Goal: Information Seeking & Learning: Compare options

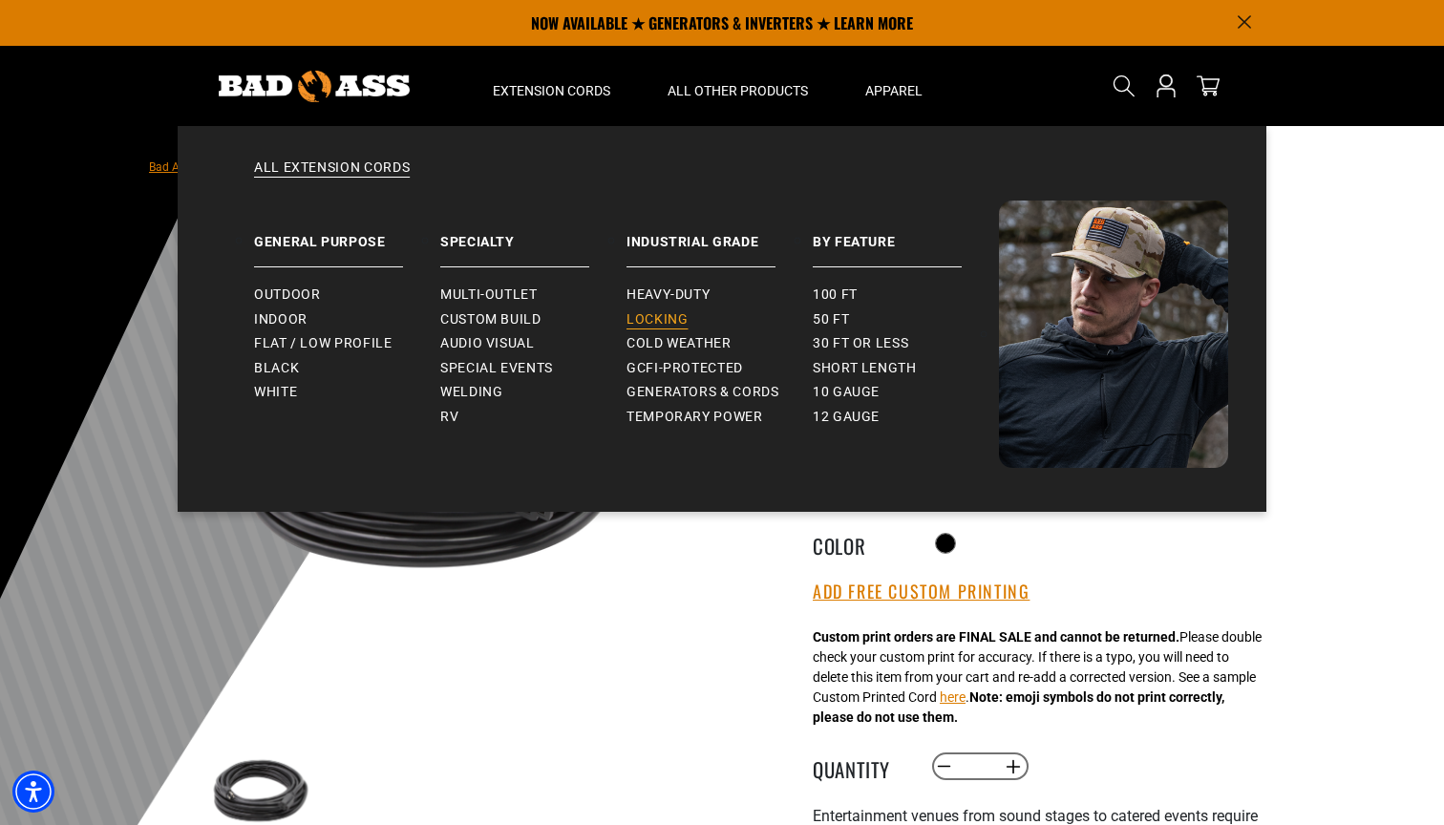
click at [659, 313] on span "Locking" at bounding box center [656, 319] width 61 height 17
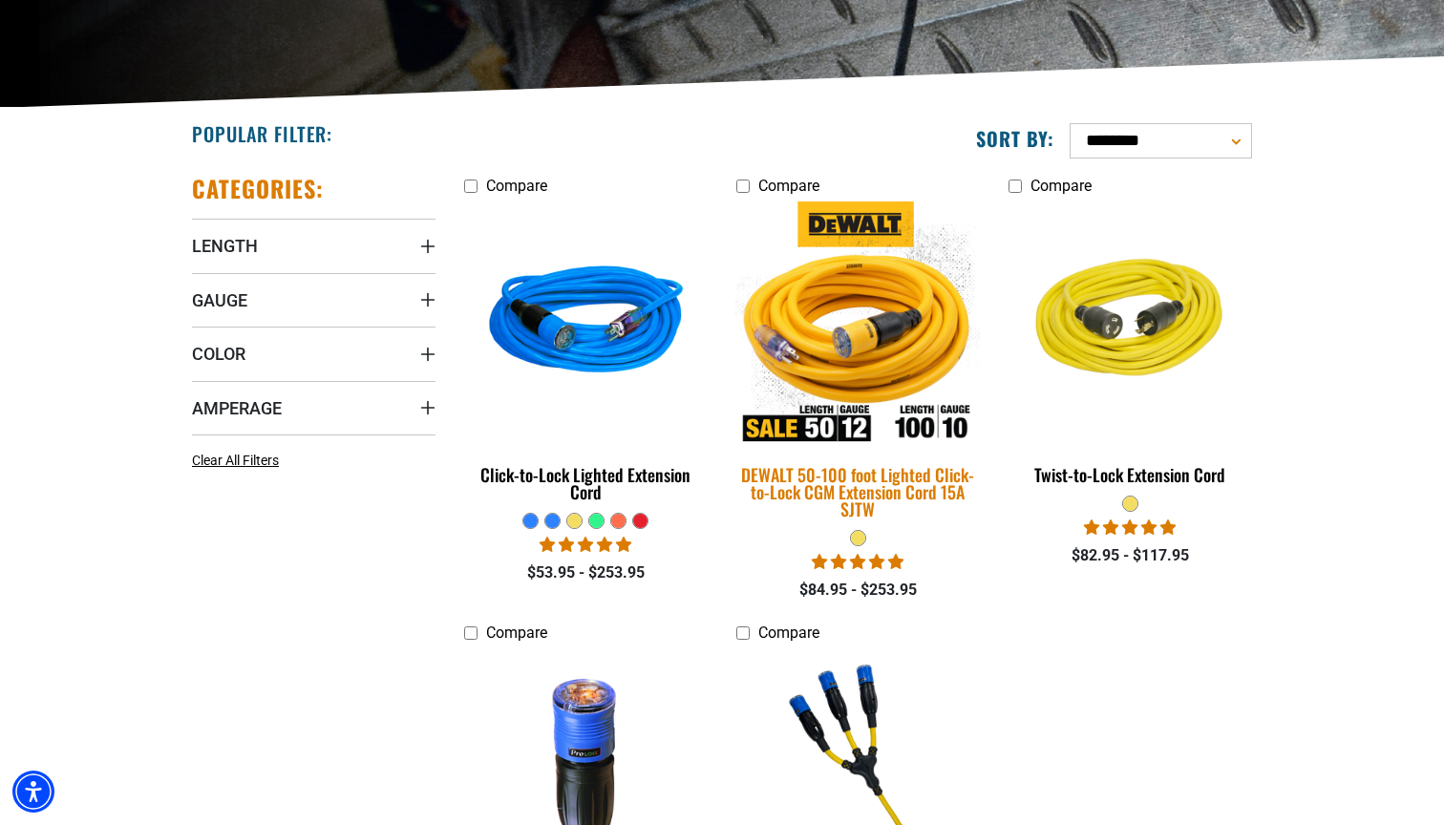
scroll to position [455, 0]
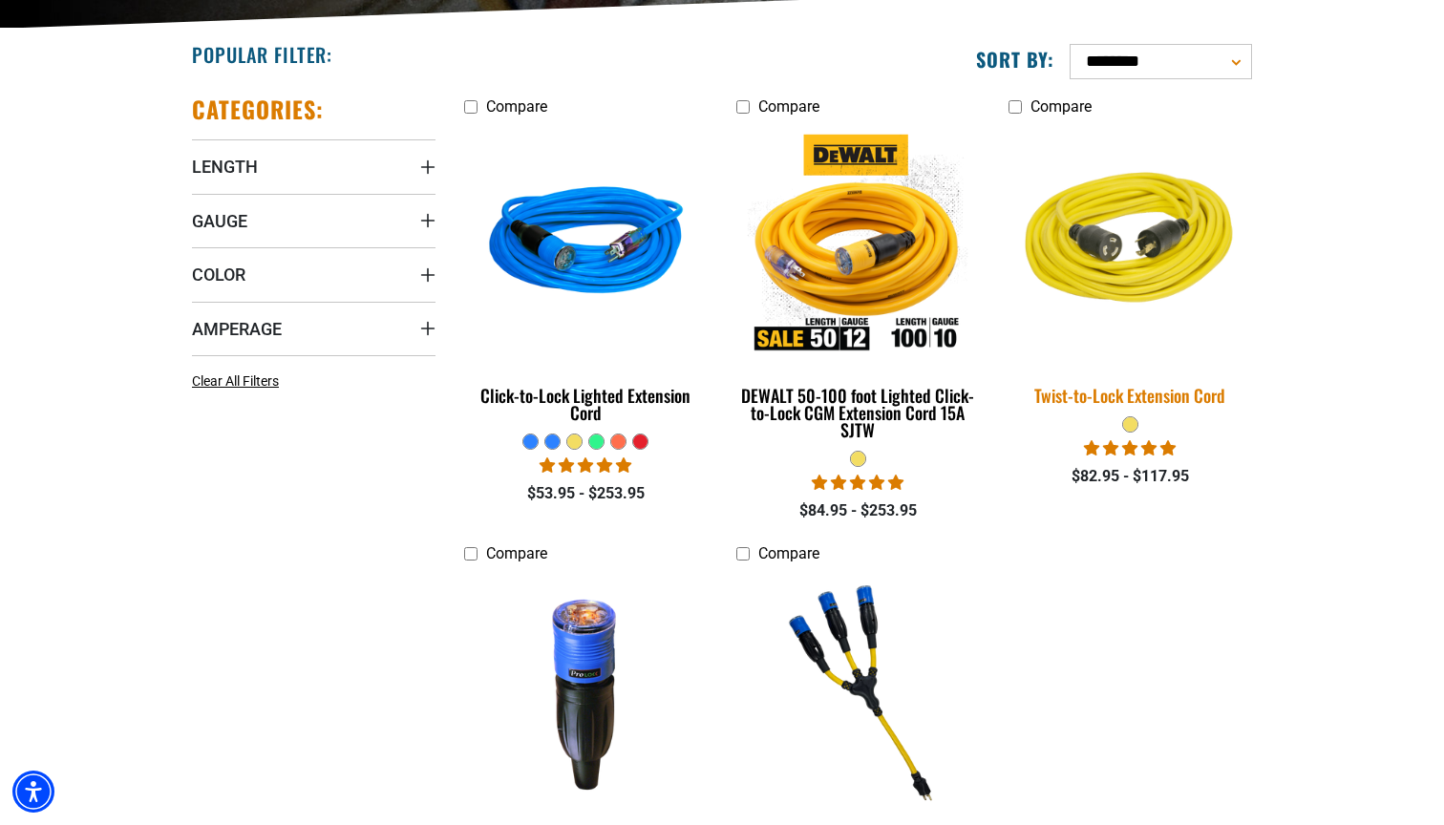
click at [1088, 392] on div "Twist-to-Lock Extension Cord" at bounding box center [1129, 395] width 243 height 17
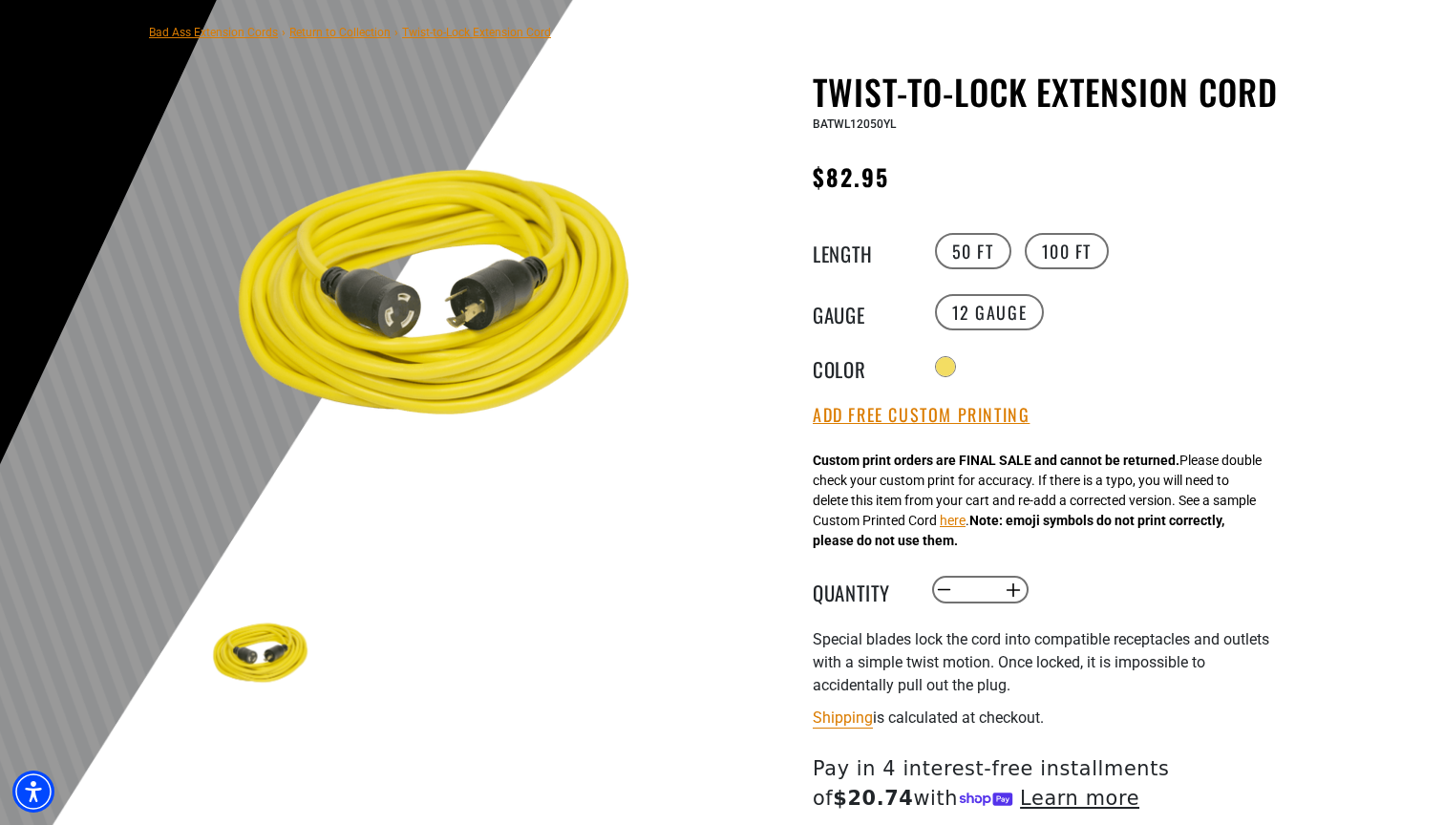
scroll to position [149, 0]
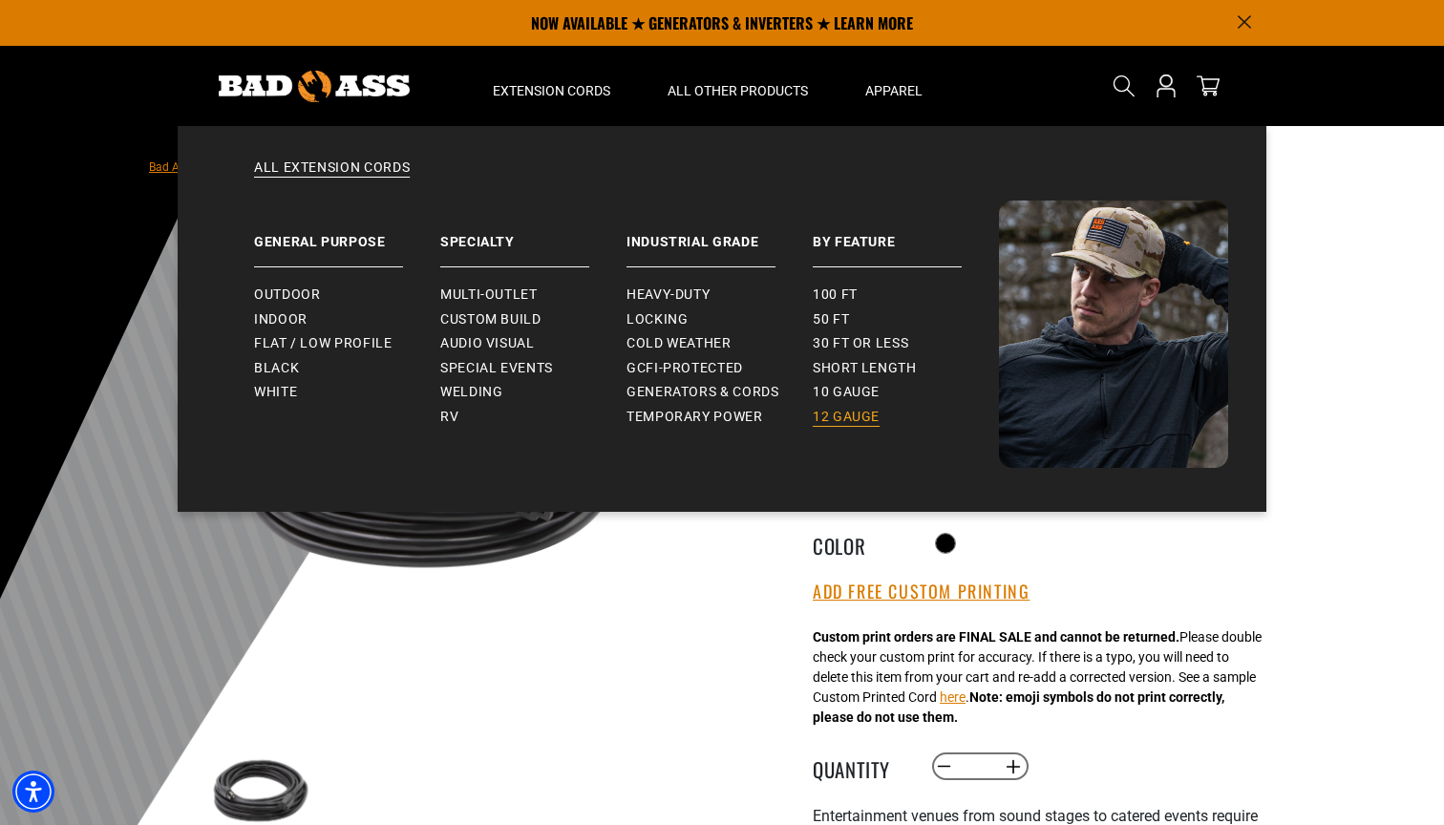
click at [838, 412] on span "12 gauge" at bounding box center [845, 417] width 67 height 17
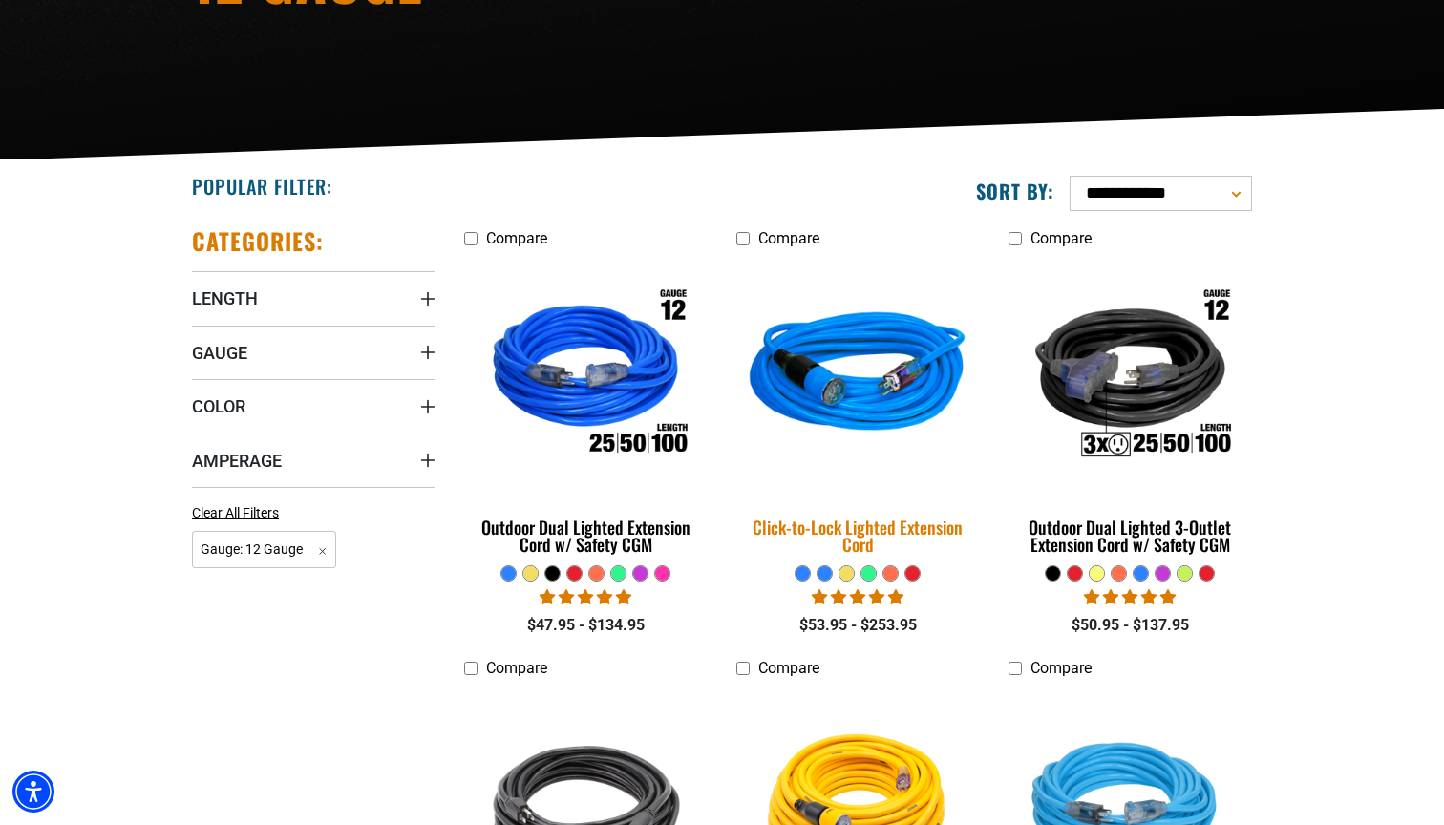
scroll to position [326, 0]
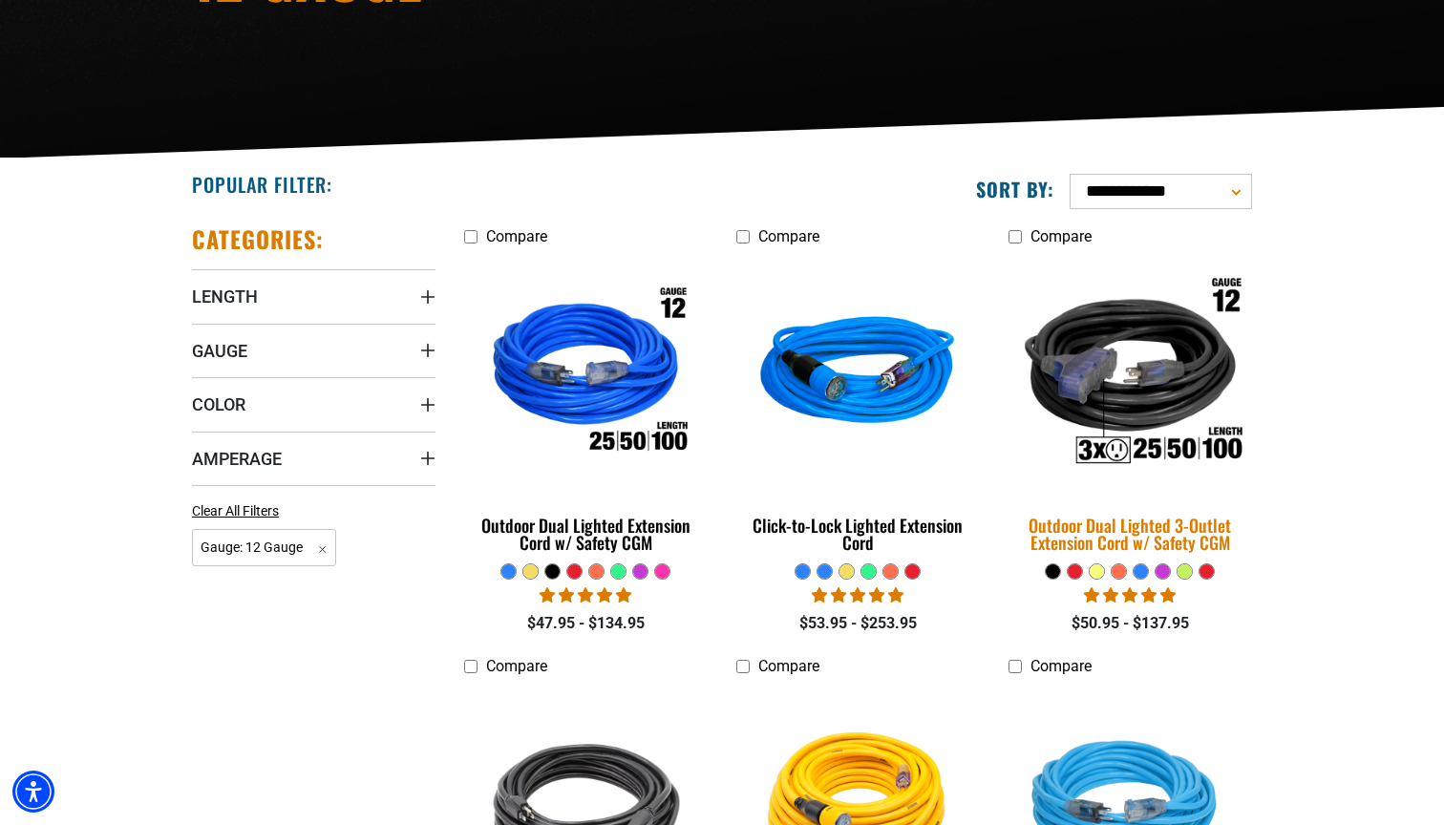
click at [1076, 539] on div "Outdoor Dual Lighted 3-Outlet Extension Cord w/ Safety CGM" at bounding box center [1129, 534] width 243 height 34
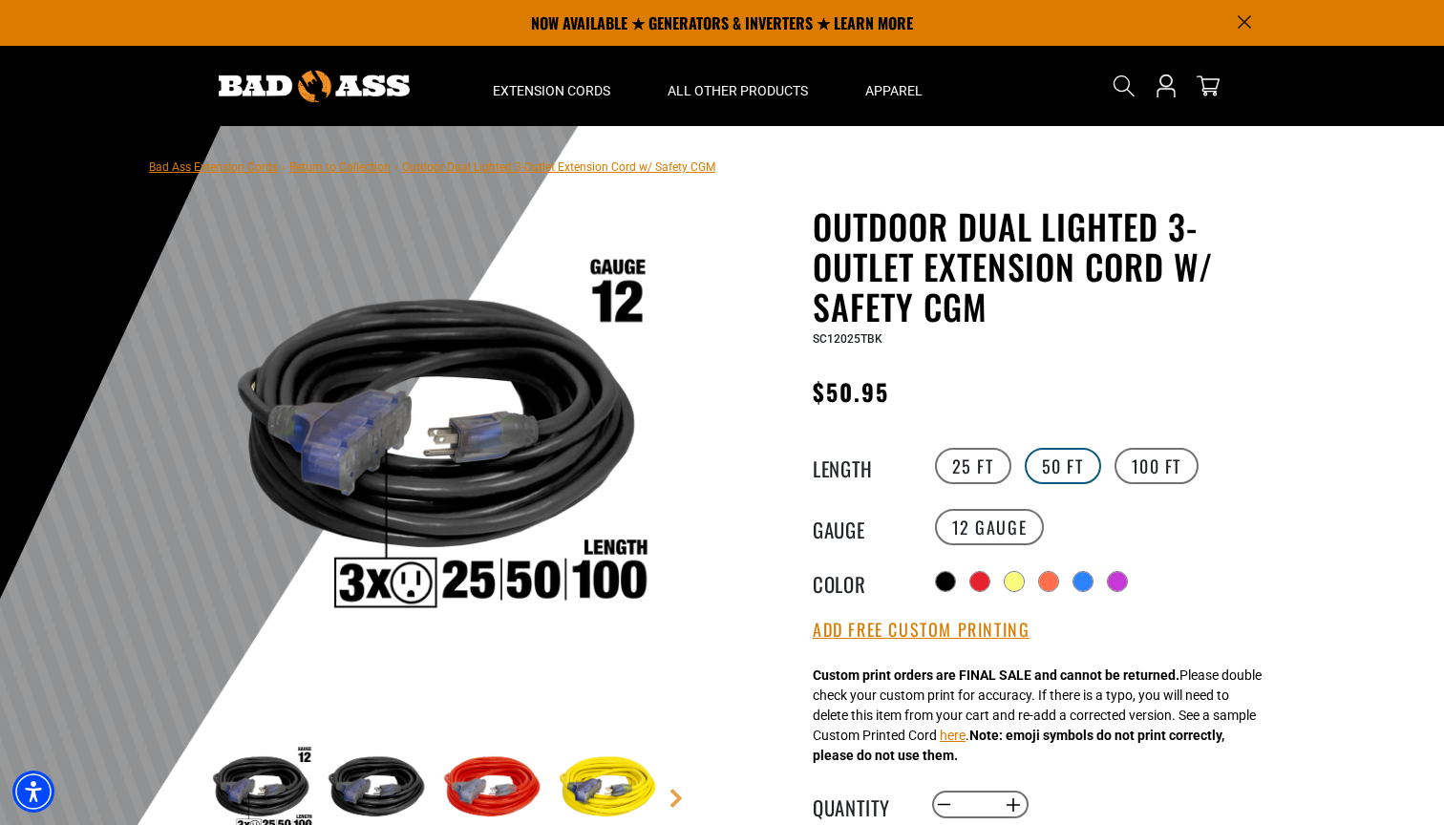
click at [1058, 470] on label "50 FT" at bounding box center [1062, 466] width 76 height 36
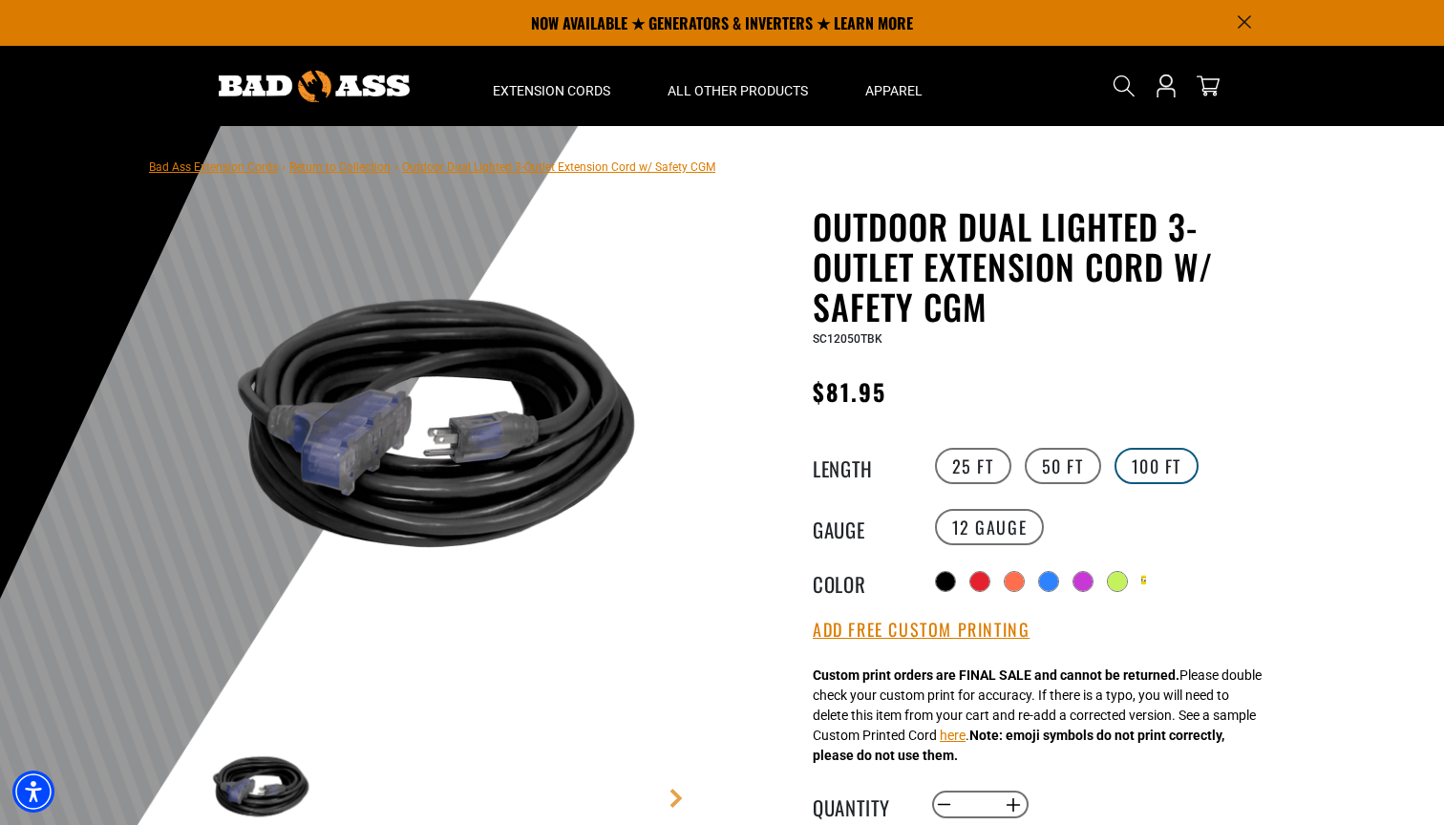
click at [1146, 472] on label "100 FT" at bounding box center [1156, 466] width 85 height 36
click at [978, 466] on label "25 FT" at bounding box center [973, 466] width 76 height 36
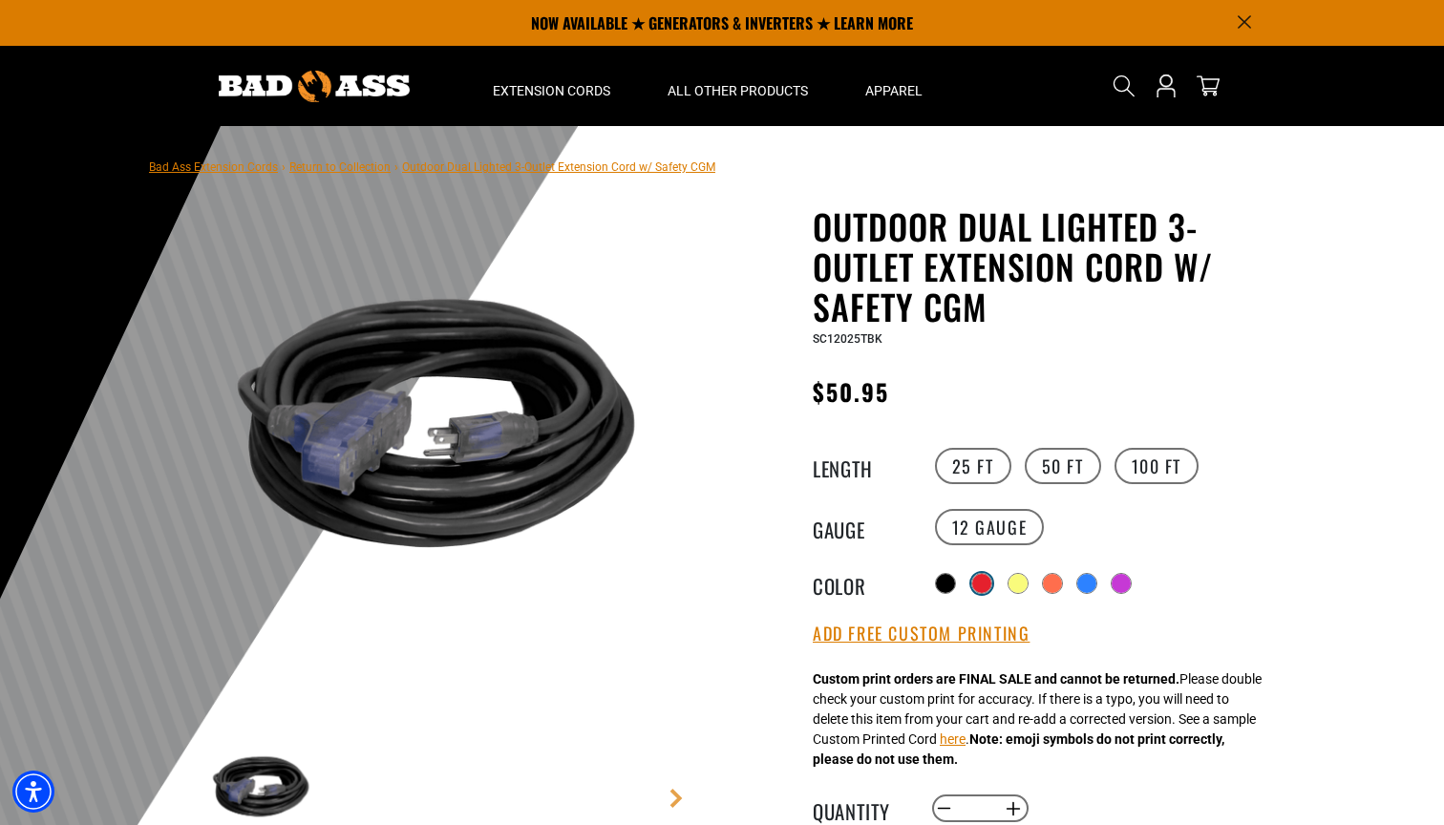
click at [987, 579] on div at bounding box center [981, 583] width 19 height 19
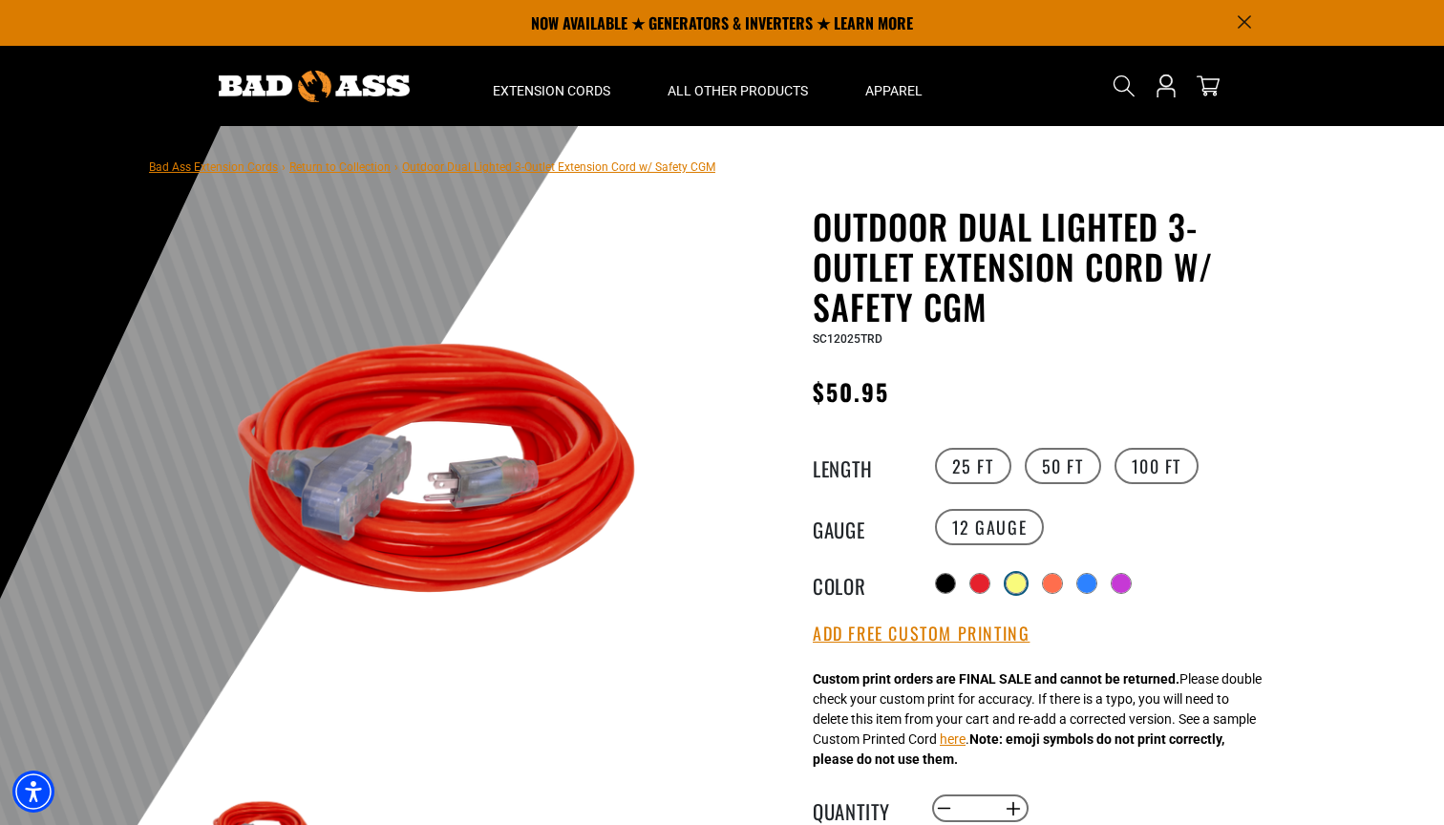
click at [1019, 580] on div at bounding box center [1015, 583] width 19 height 19
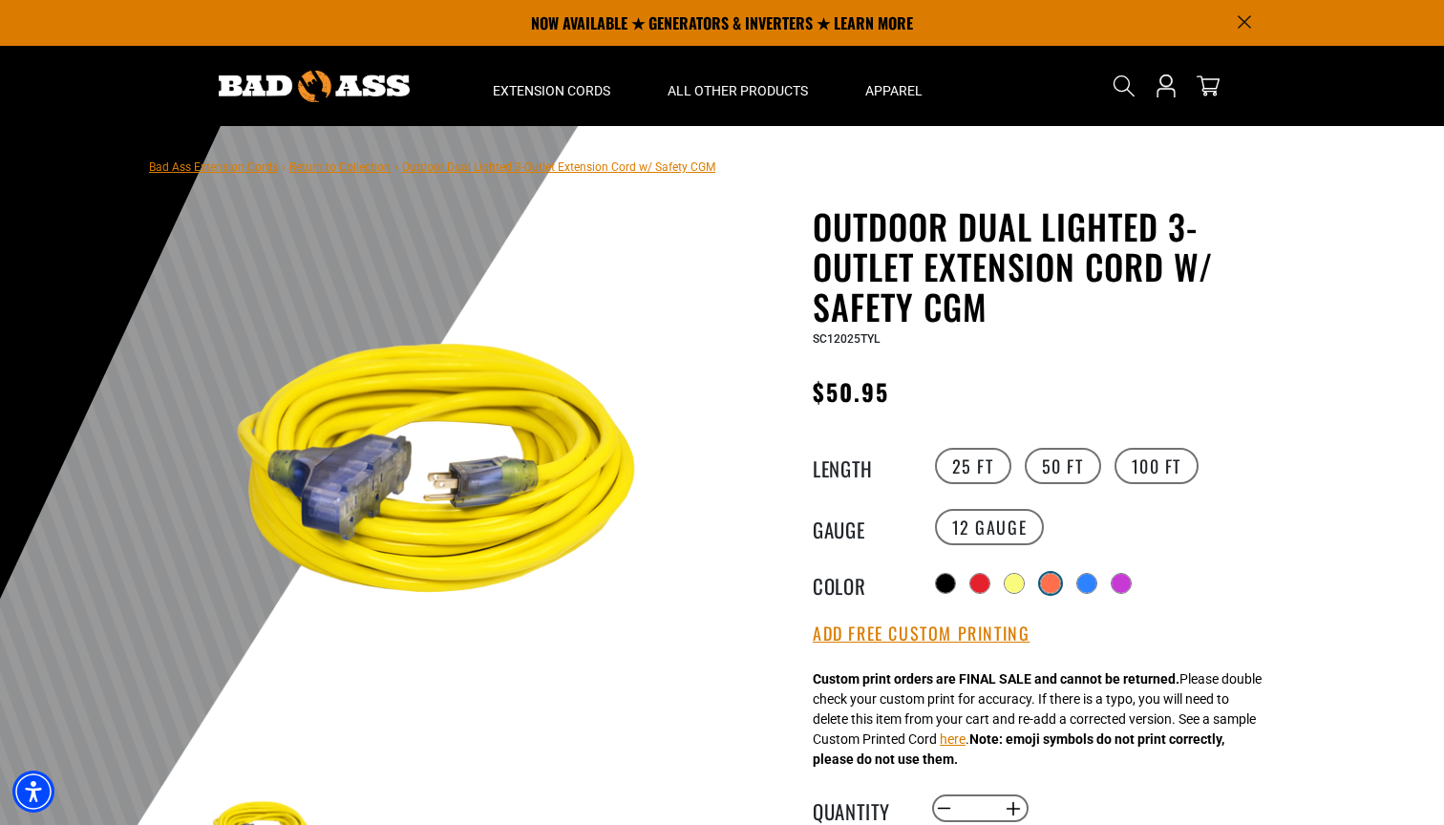
click at [1054, 584] on div at bounding box center [1050, 583] width 19 height 19
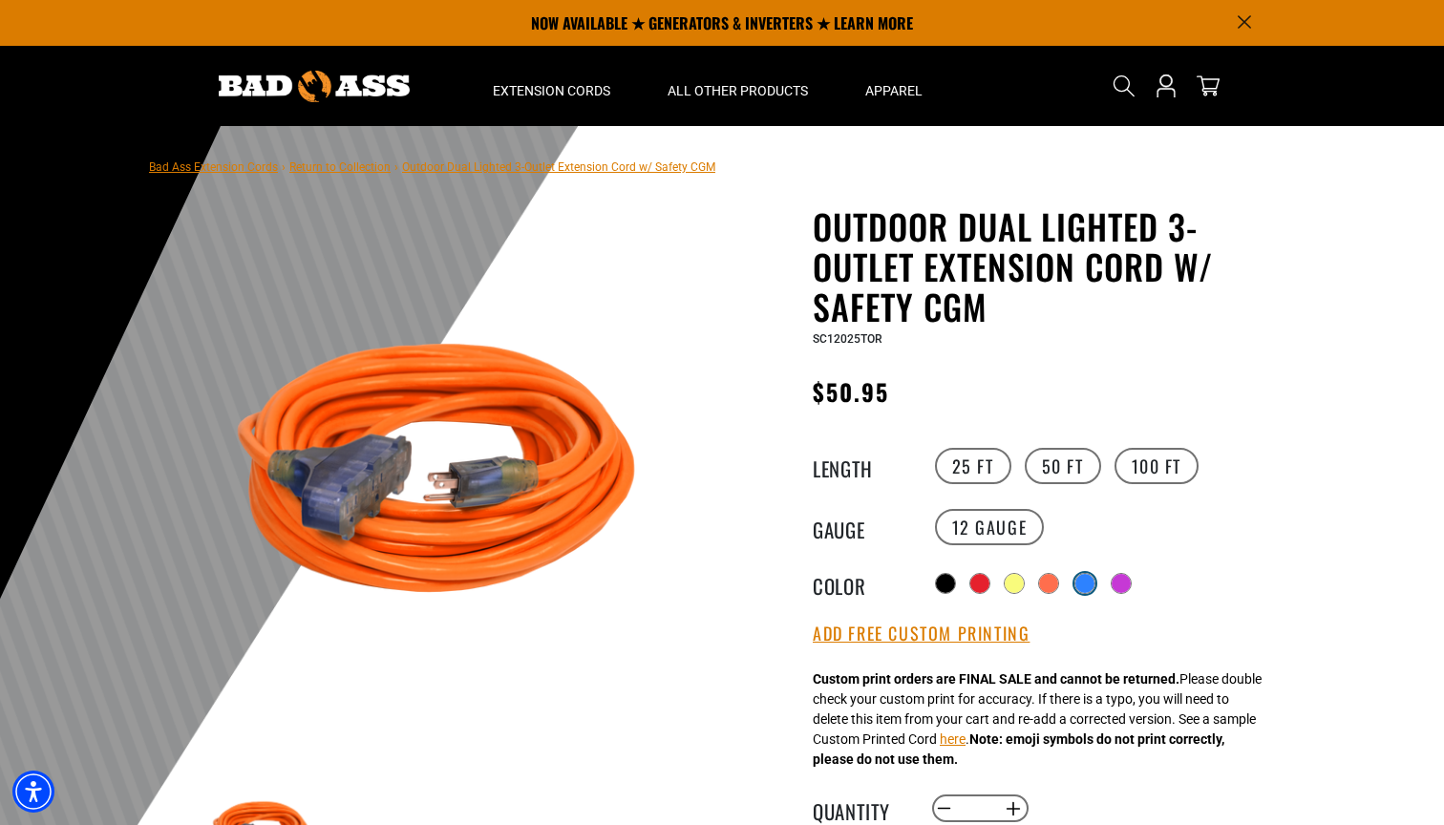
click at [1091, 575] on div at bounding box center [1084, 583] width 19 height 19
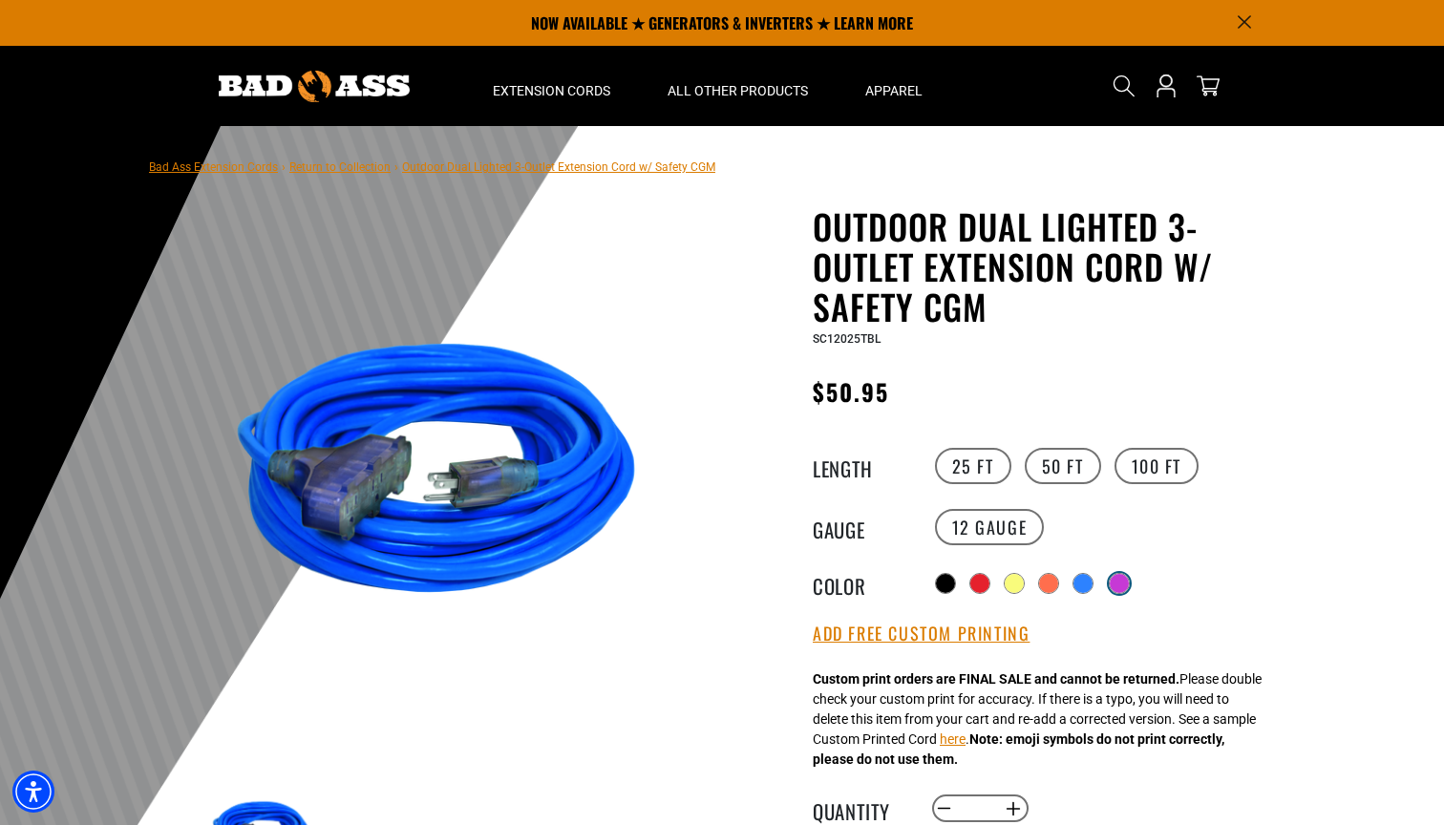
click at [1121, 577] on div at bounding box center [1118, 583] width 19 height 19
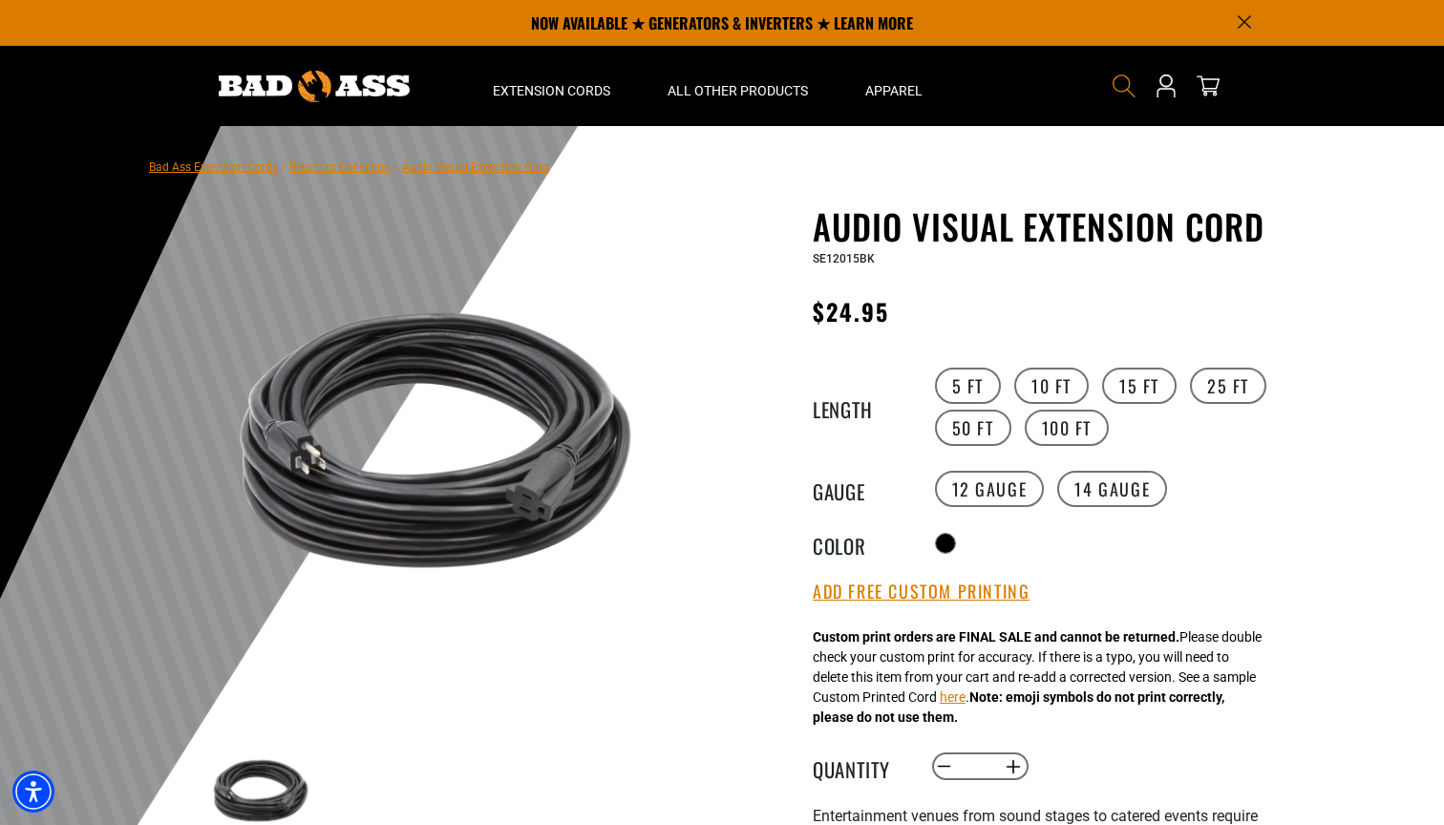
click at [1120, 89] on icon "Search" at bounding box center [1123, 86] width 25 height 25
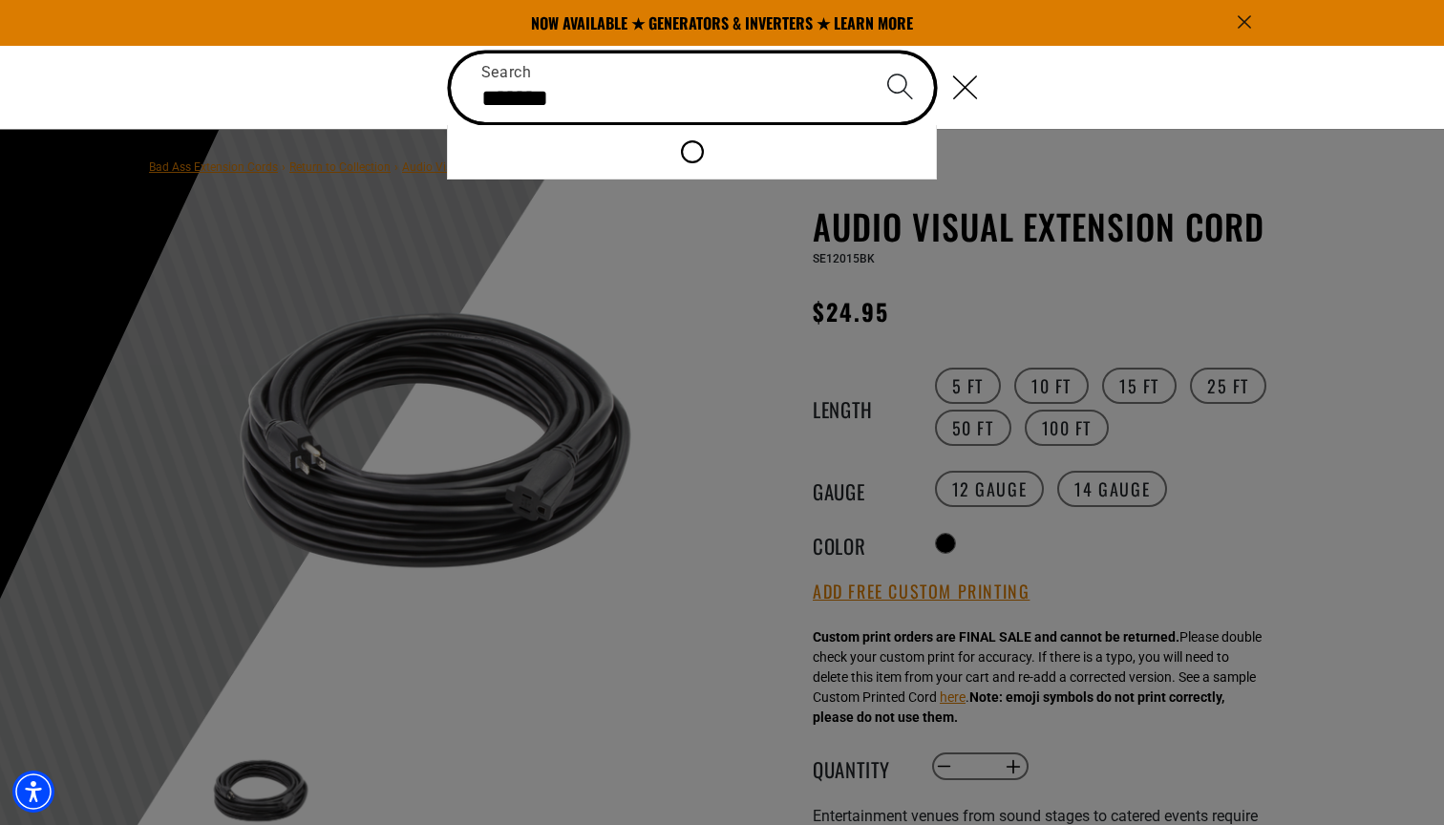
type input "*******"
click at [899, 86] on button "Search" at bounding box center [899, 86] width 67 height 67
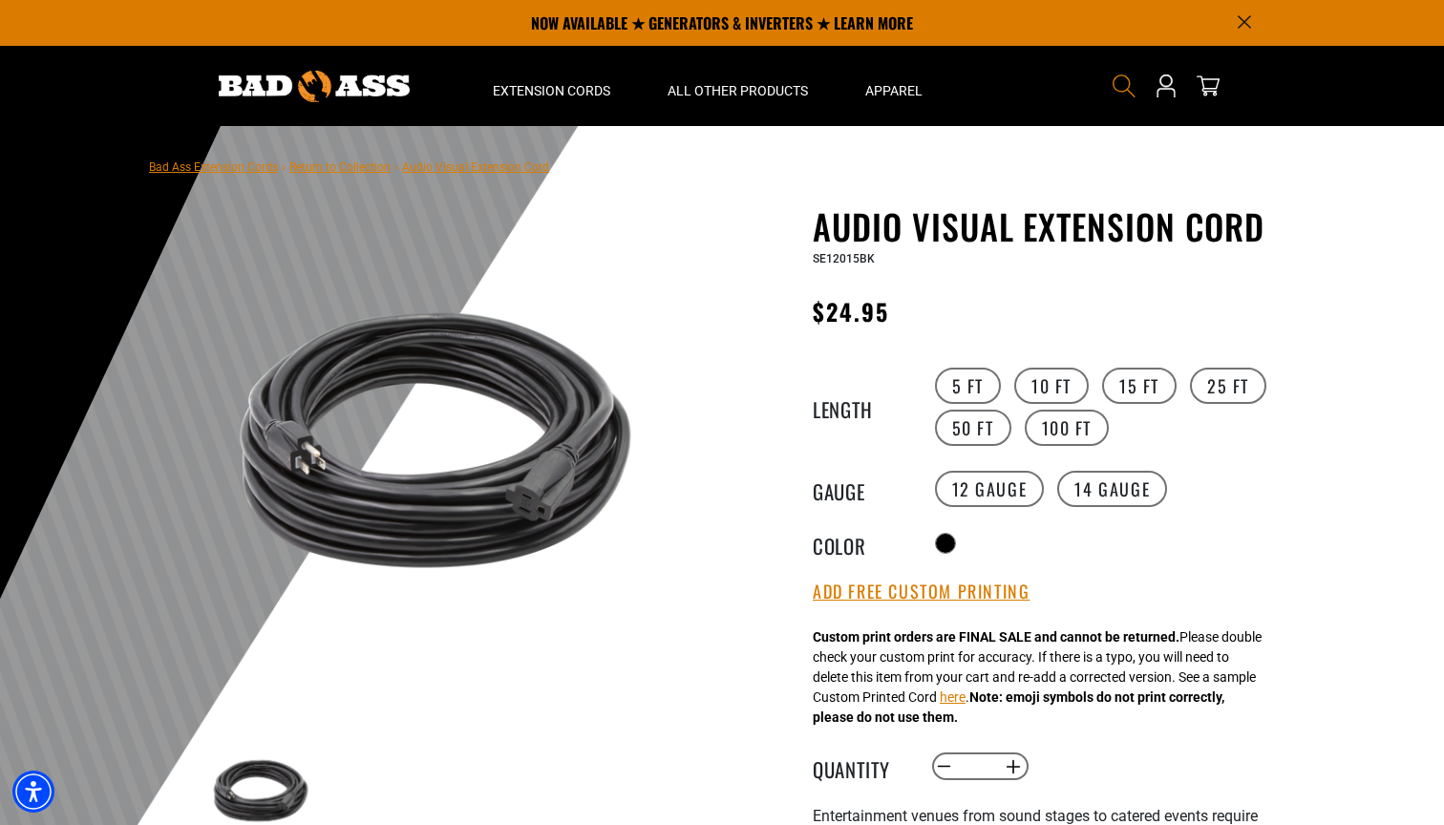
click at [1123, 88] on icon "Search" at bounding box center [1123, 86] width 25 height 25
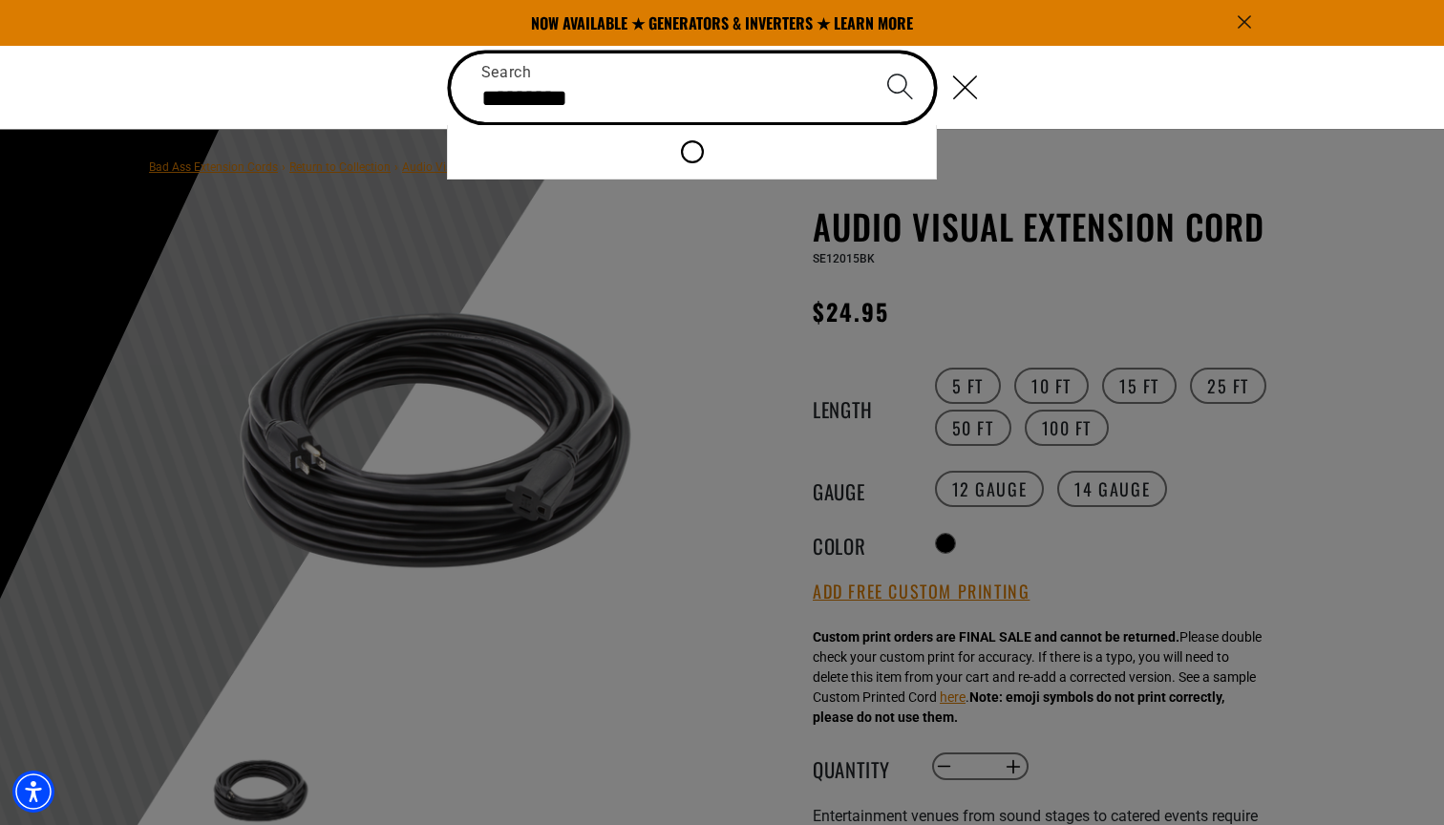
type input "*********"
click at [899, 86] on button "Search" at bounding box center [899, 86] width 67 height 67
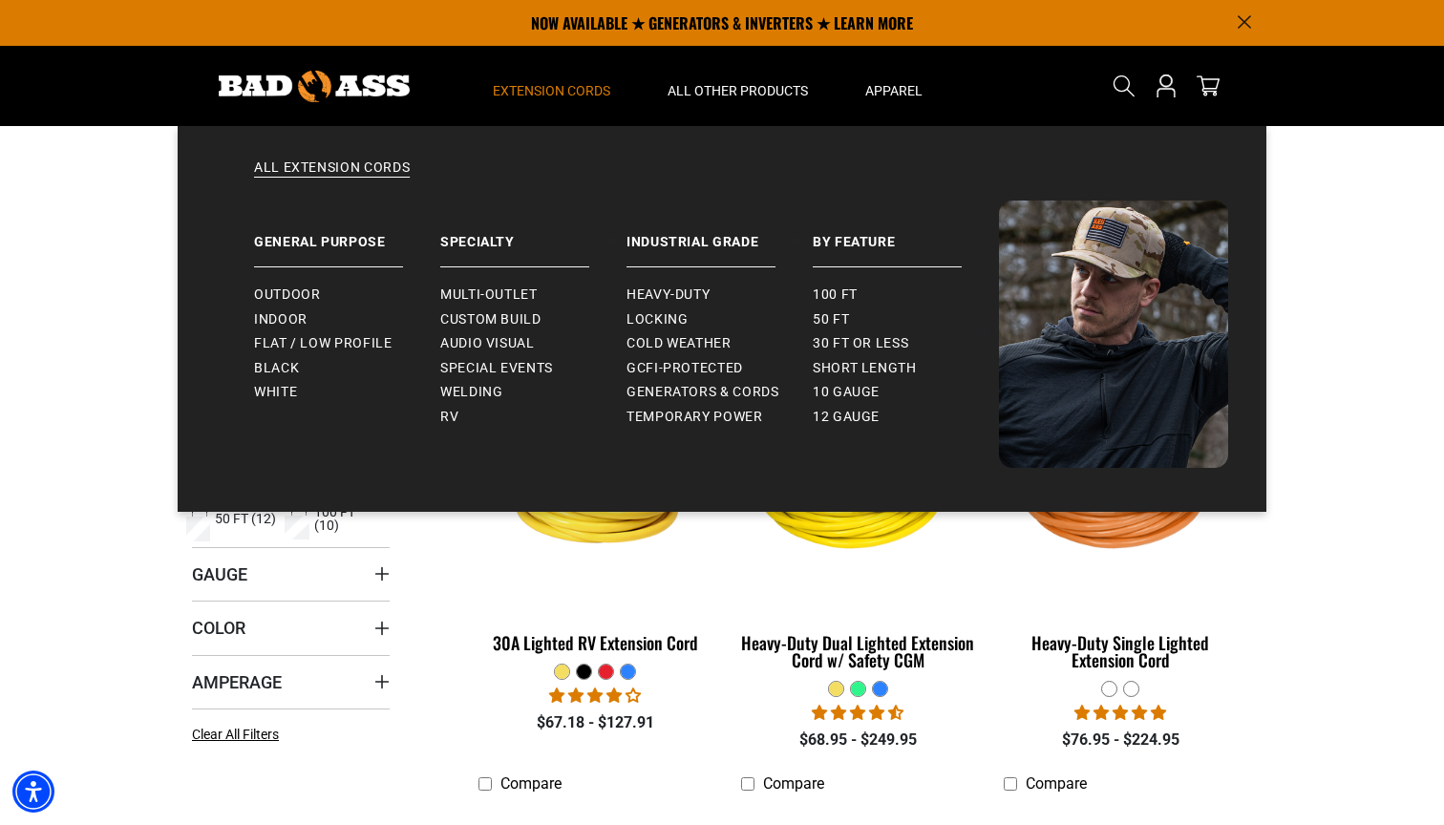
click at [539, 94] on span "Extension Cords" at bounding box center [551, 90] width 117 height 17
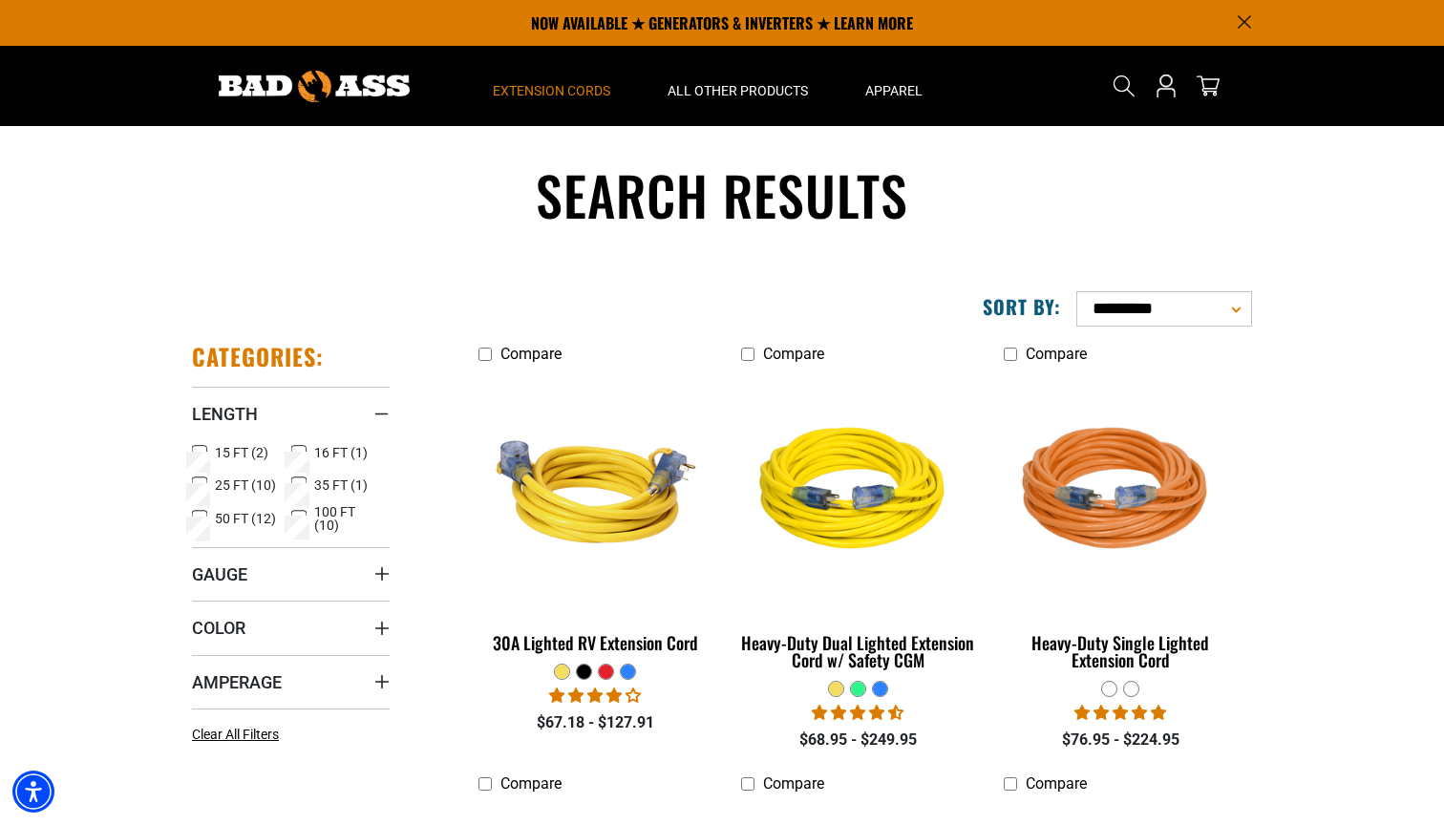
click at [539, 94] on span "Extension Cords" at bounding box center [551, 90] width 117 height 17
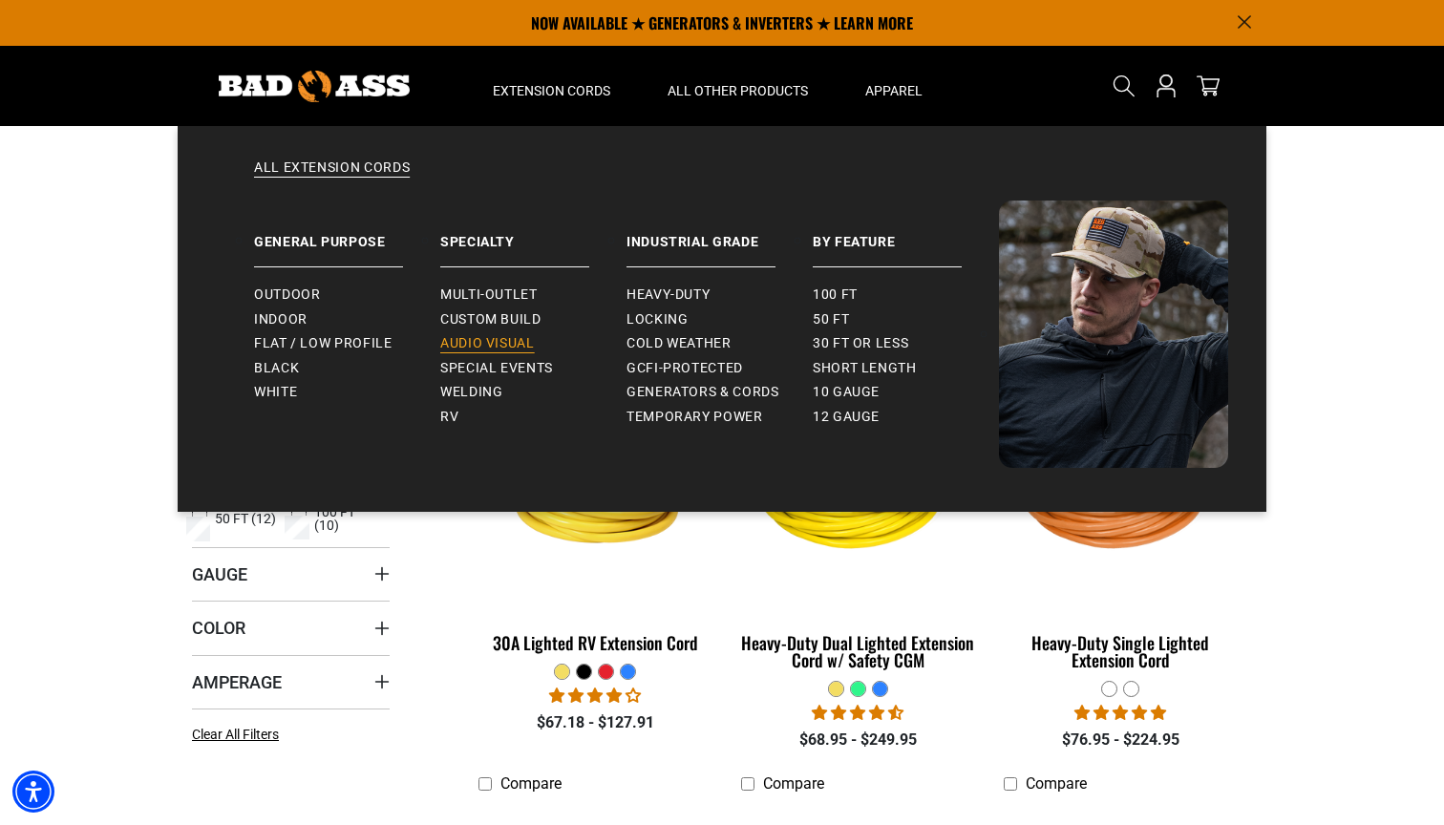
click at [494, 342] on span "Audio Visual" at bounding box center [487, 343] width 95 height 17
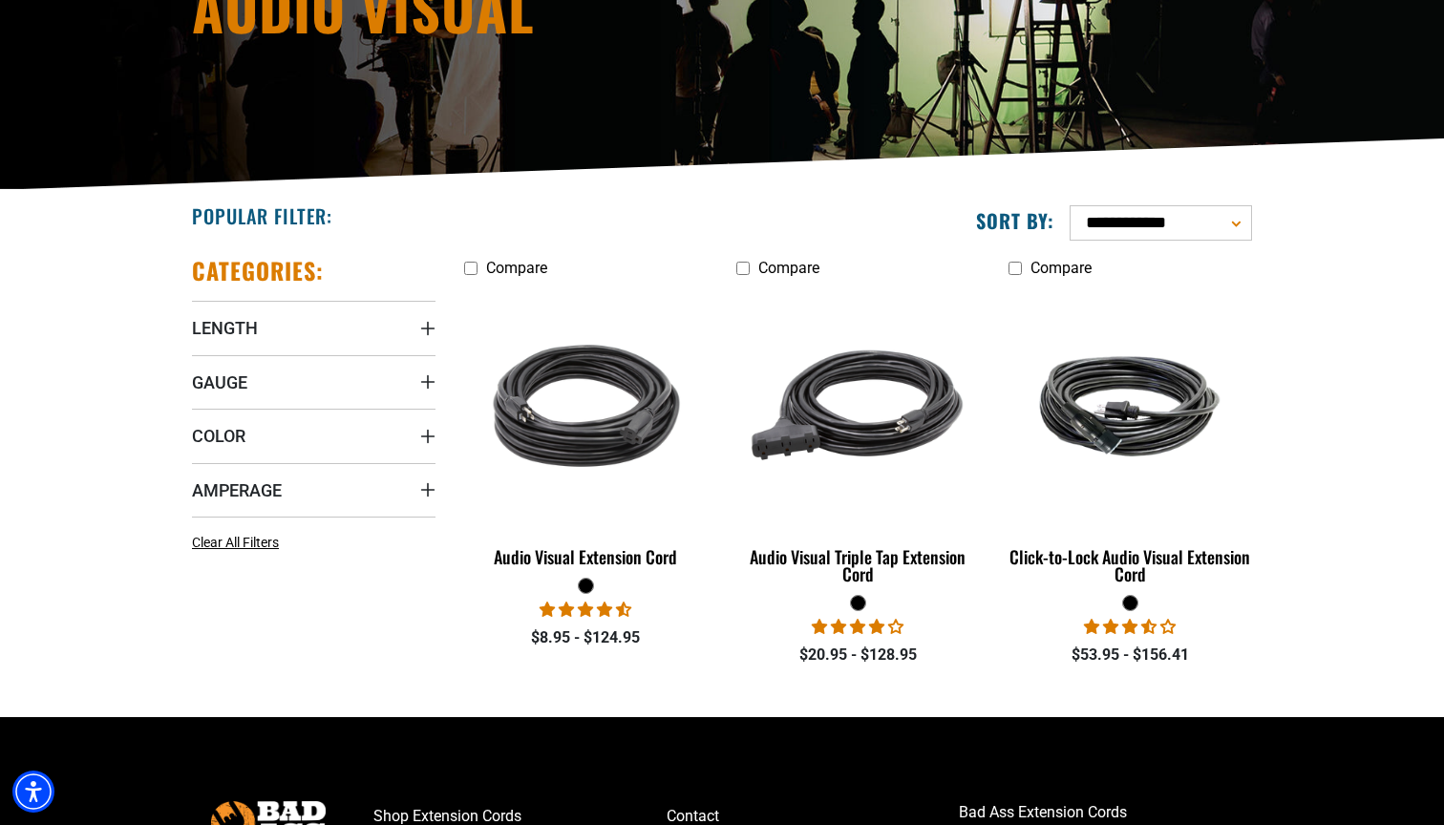
scroll to position [296, 0]
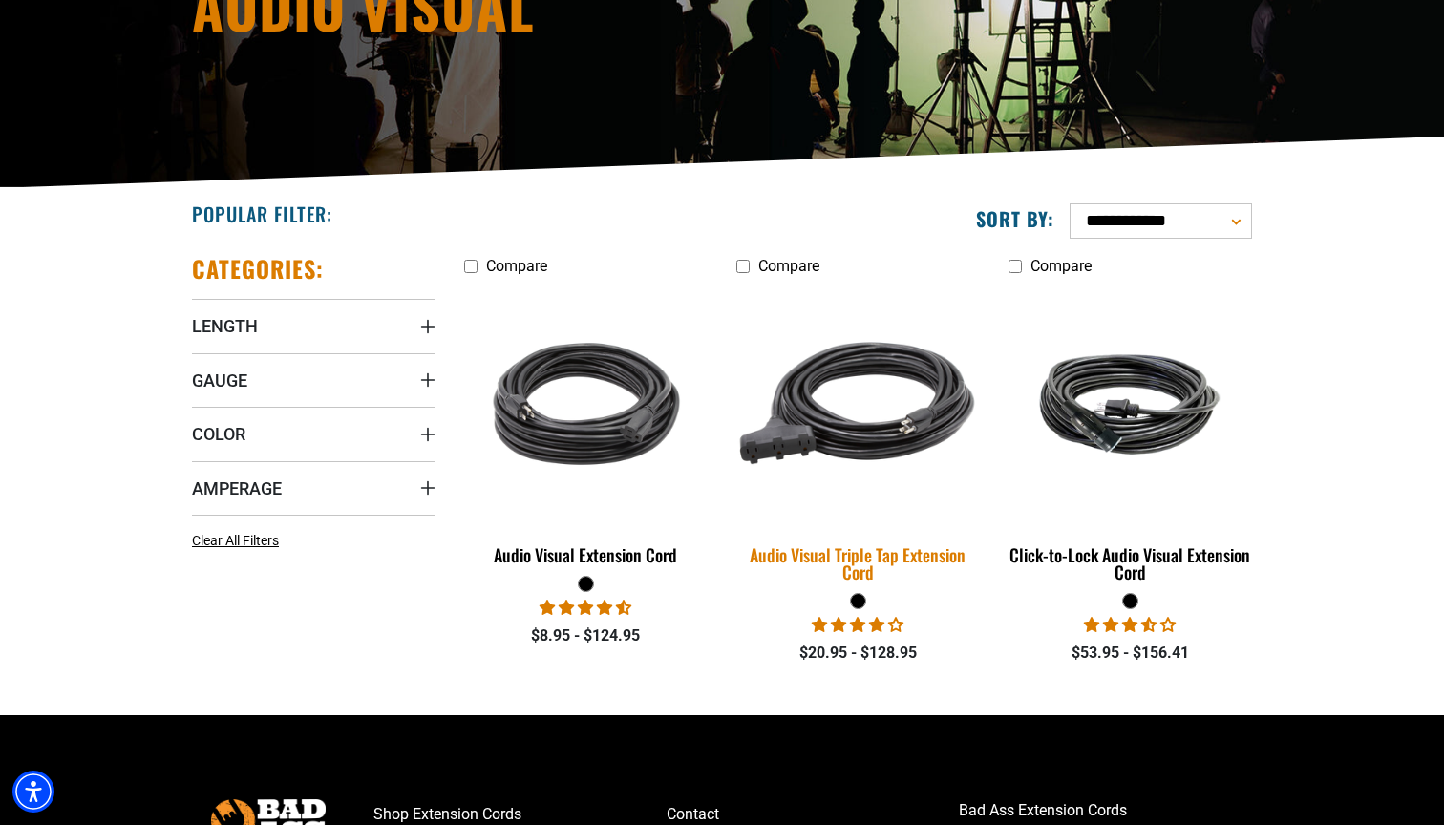
click at [887, 428] on img at bounding box center [857, 404] width 267 height 244
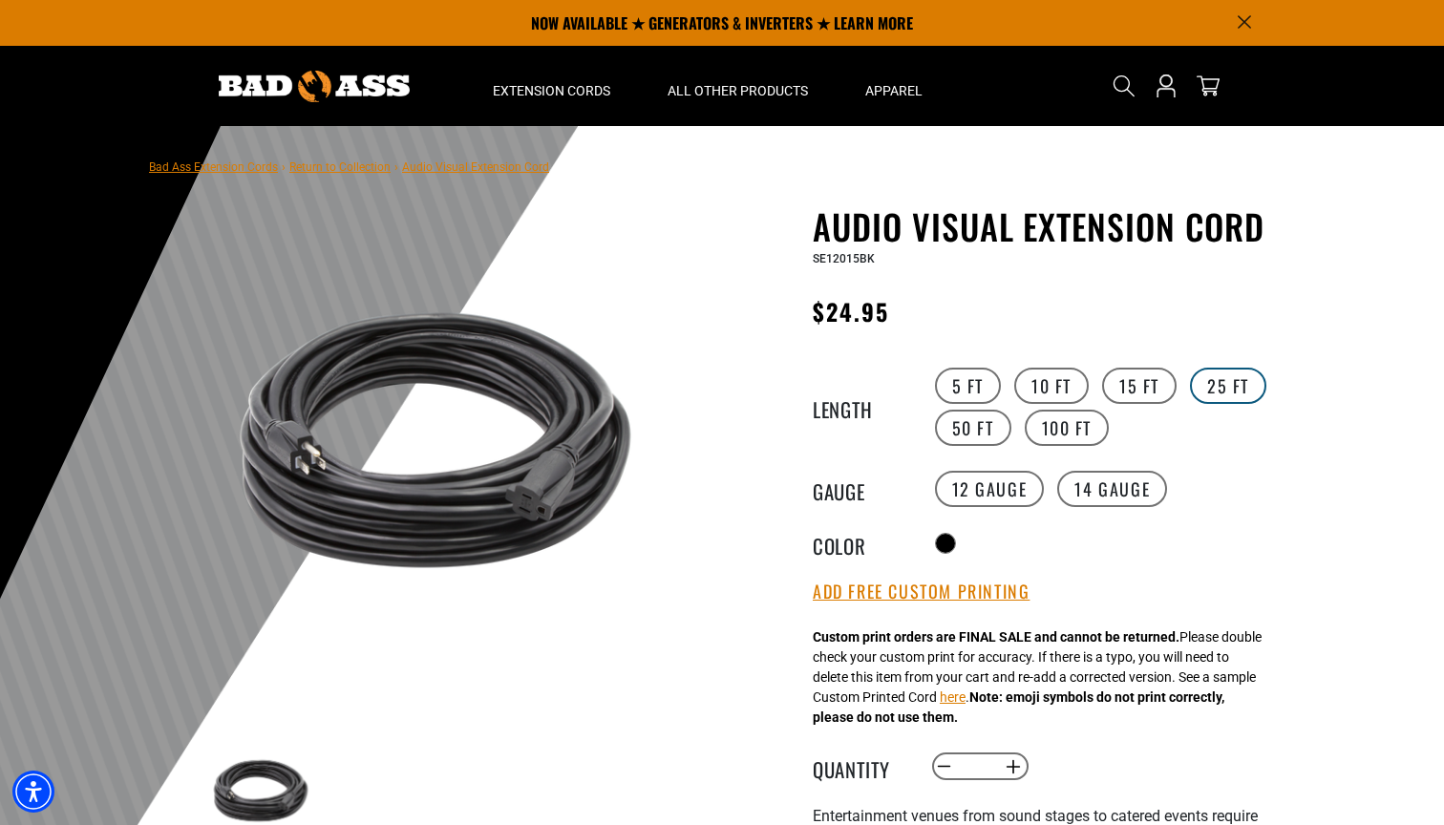
click at [1225, 390] on label "25 FT" at bounding box center [1228, 386] width 76 height 36
click at [1156, 389] on label "15 FT" at bounding box center [1139, 386] width 74 height 36
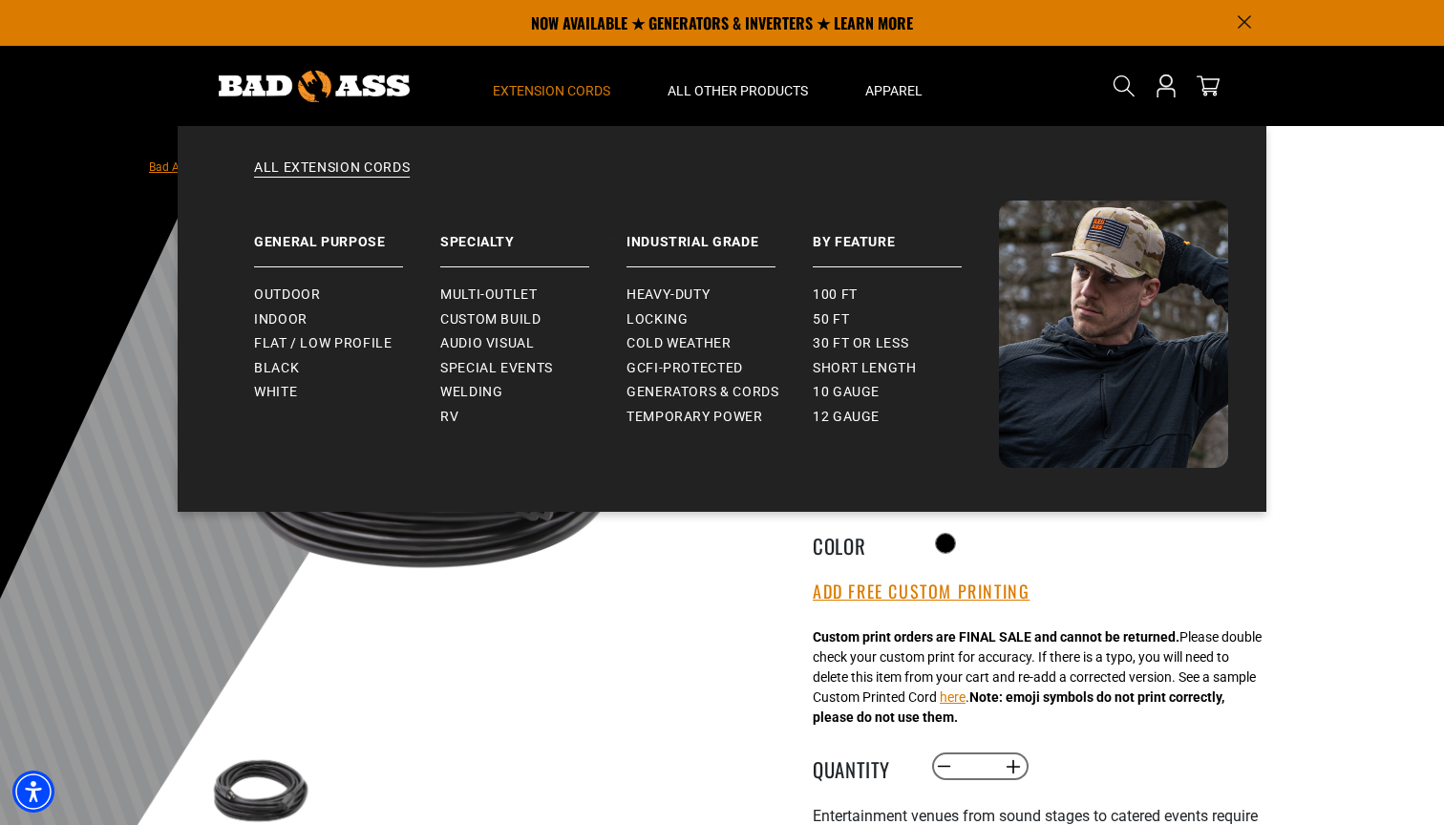
click at [581, 85] on span "Extension Cords" at bounding box center [551, 90] width 117 height 17
click at [348, 237] on link "General Purpose" at bounding box center [347, 233] width 186 height 67
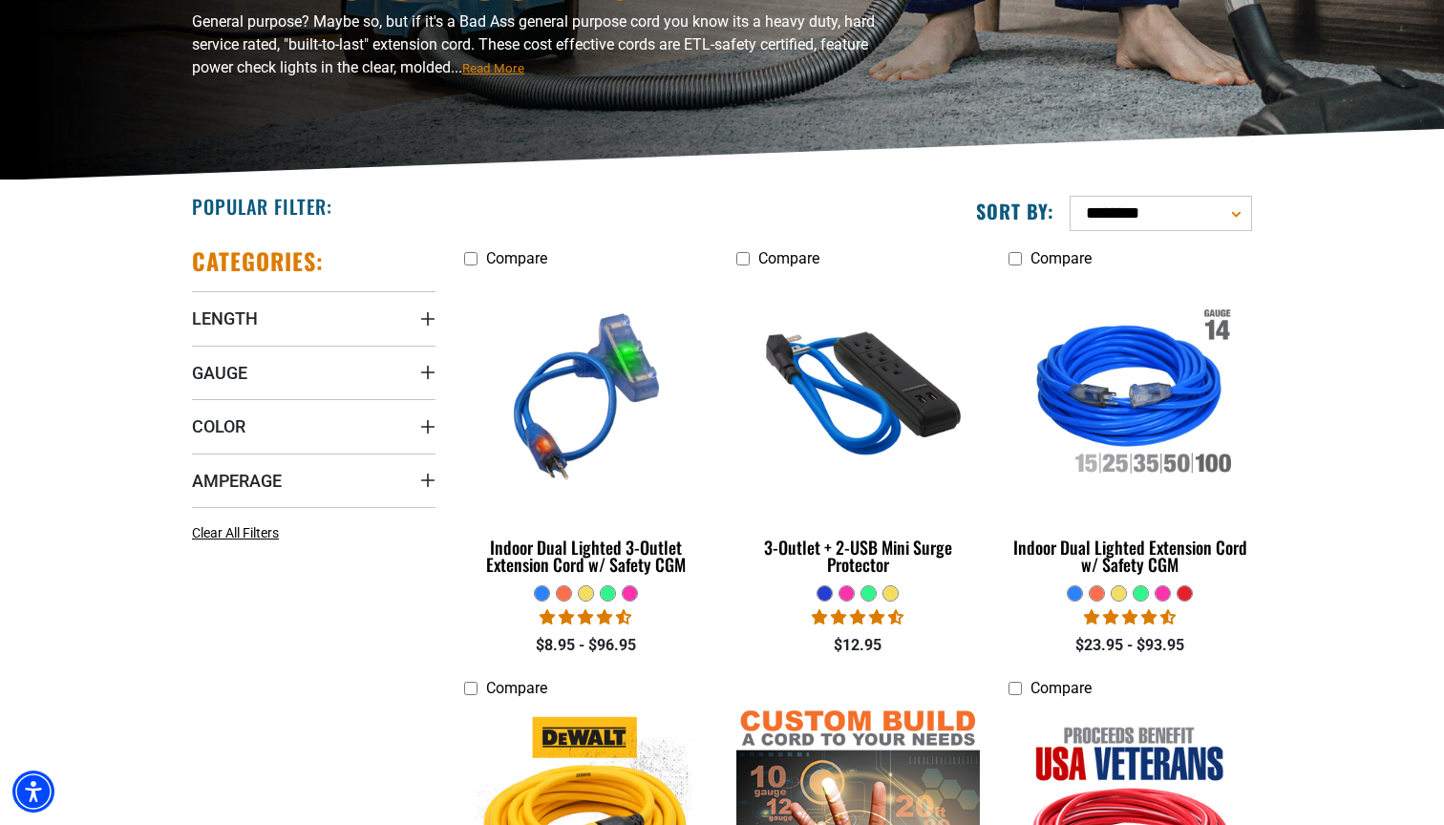
scroll to position [339, 0]
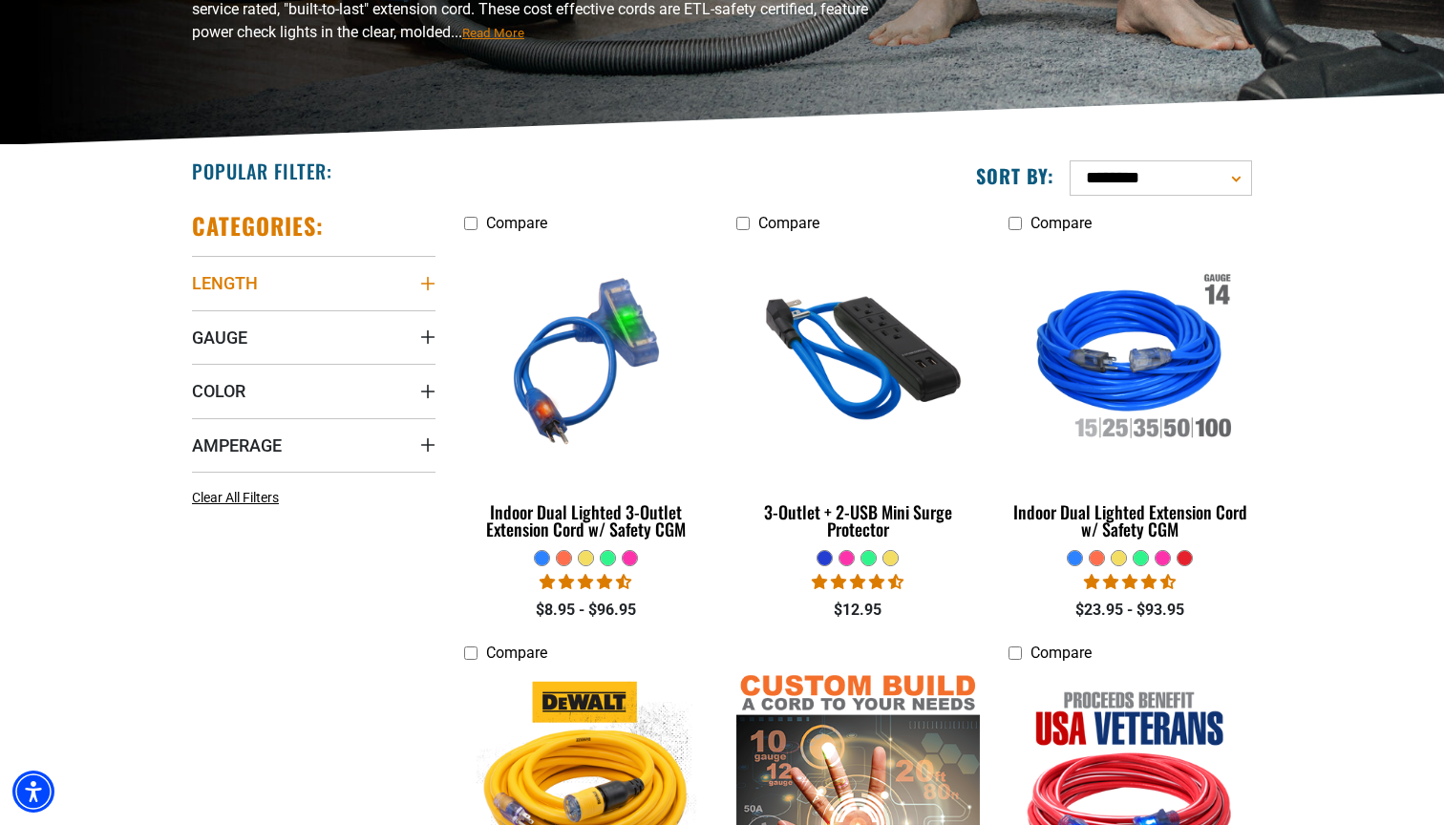
click at [270, 284] on summary "Length" at bounding box center [313, 282] width 243 height 53
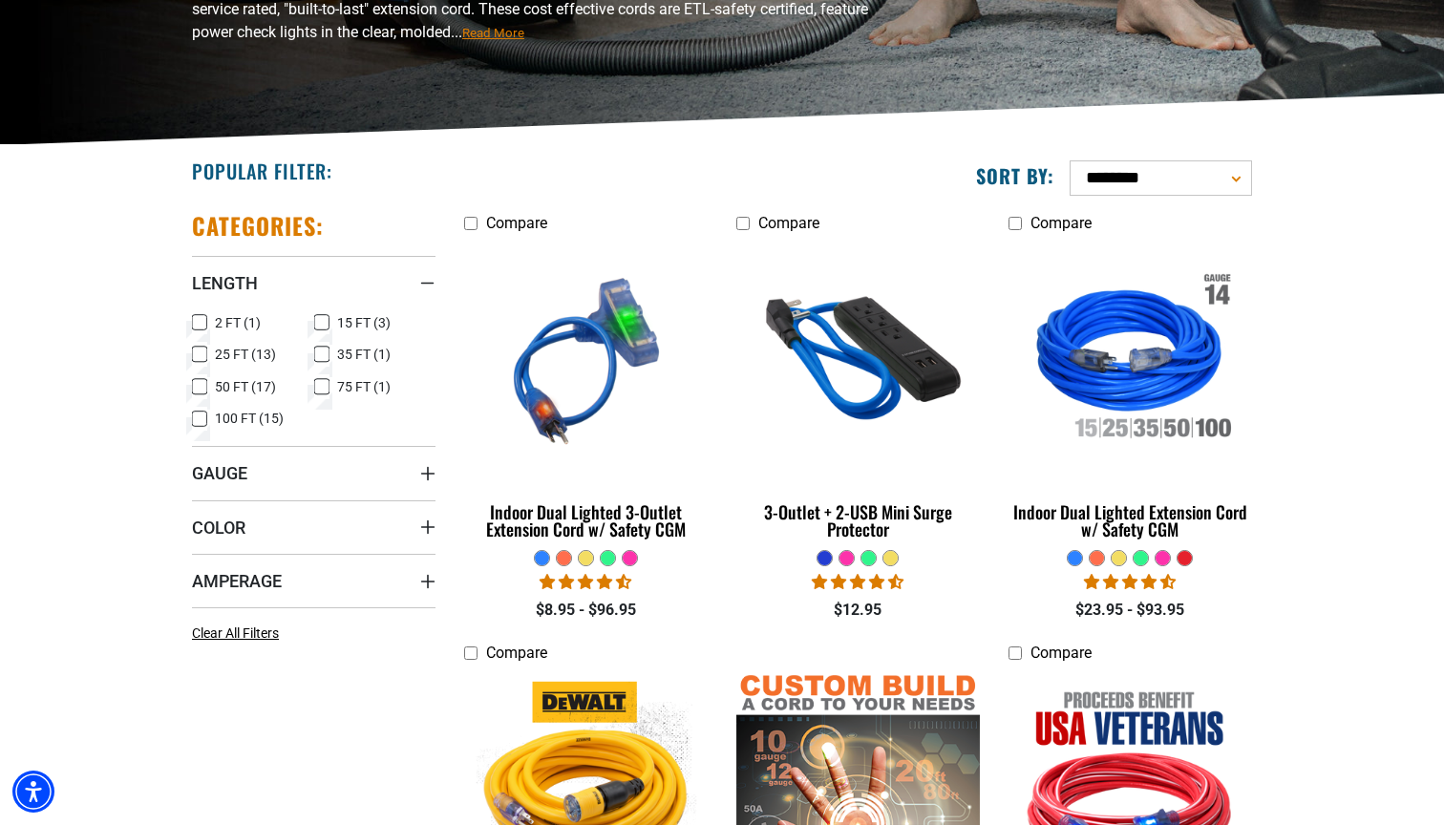
click at [319, 324] on icon at bounding box center [321, 322] width 15 height 25
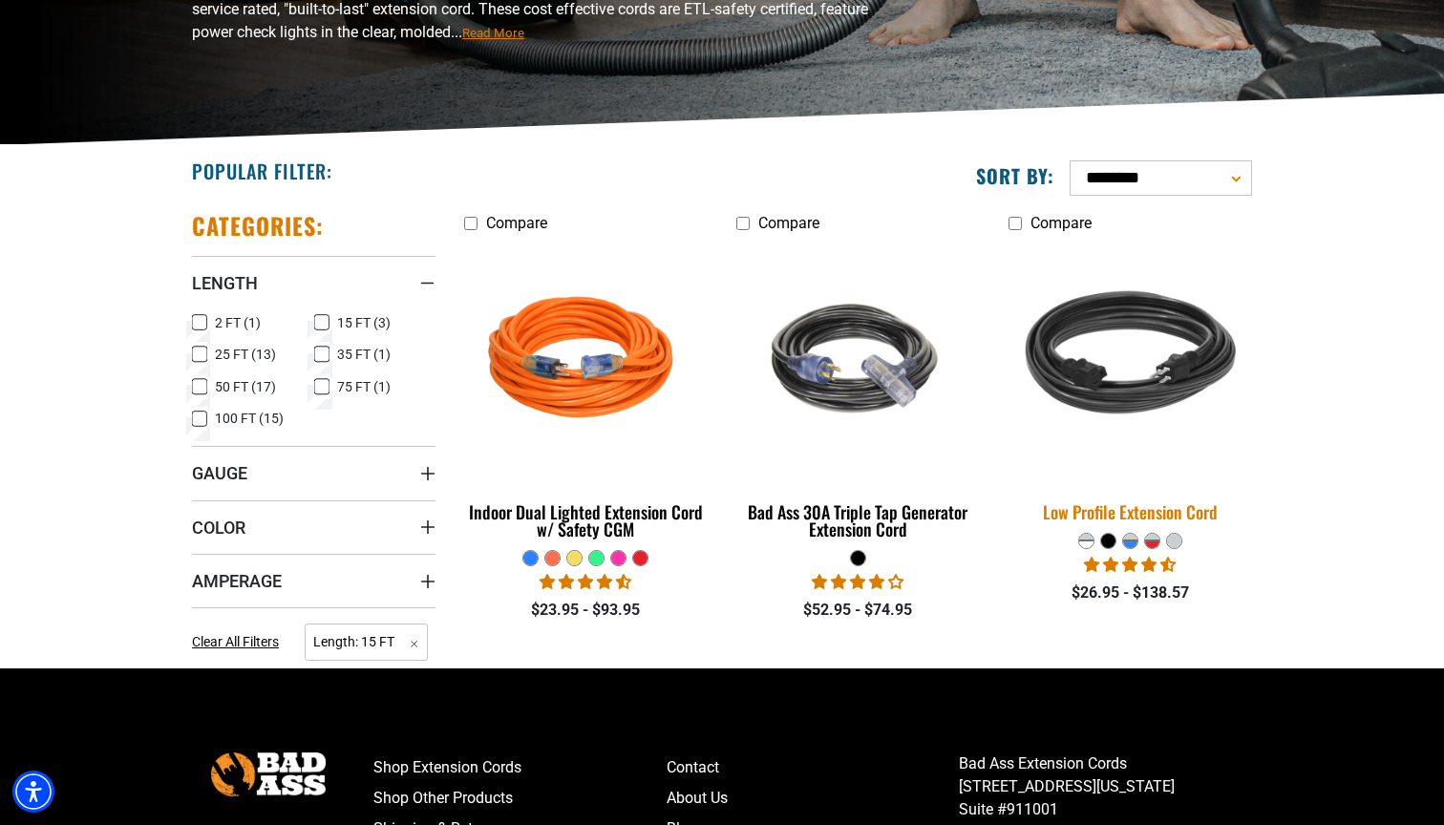
click at [1144, 399] on img at bounding box center [1129, 361] width 267 height 244
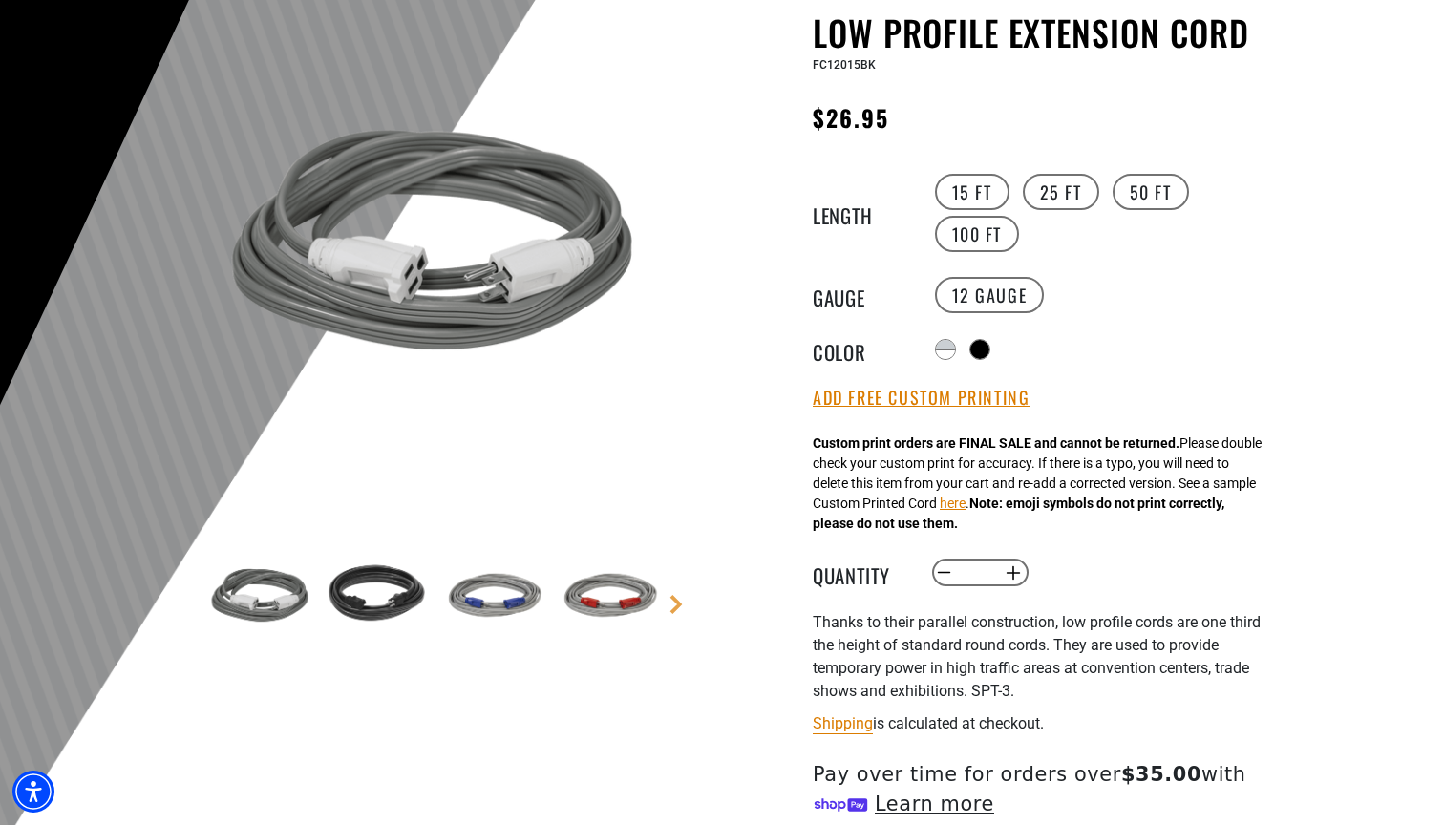
scroll to position [243, 0]
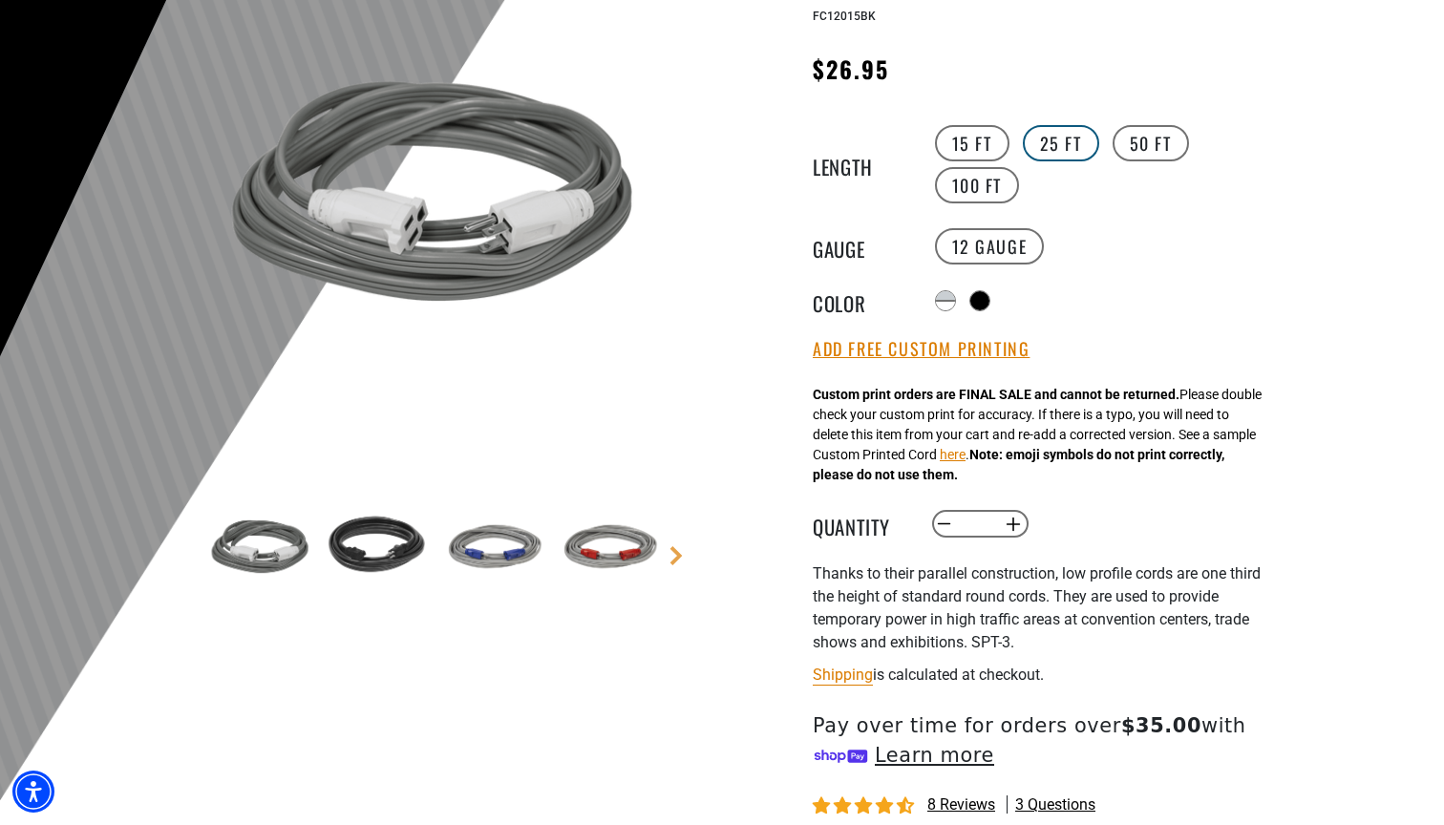
click at [1083, 152] on label "25 FT" at bounding box center [1061, 143] width 76 height 36
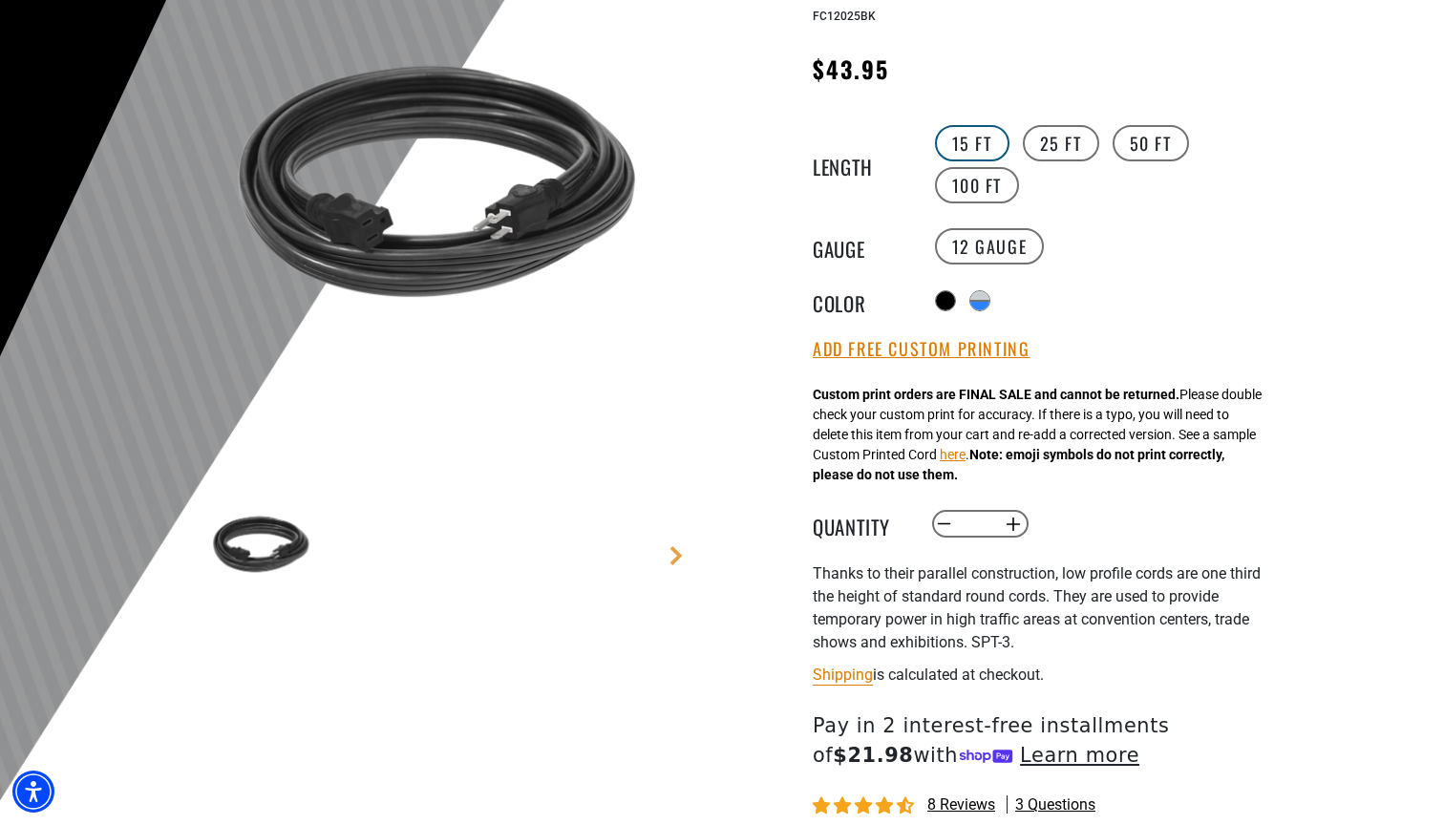
click at [967, 143] on label "15 FT" at bounding box center [972, 143] width 74 height 36
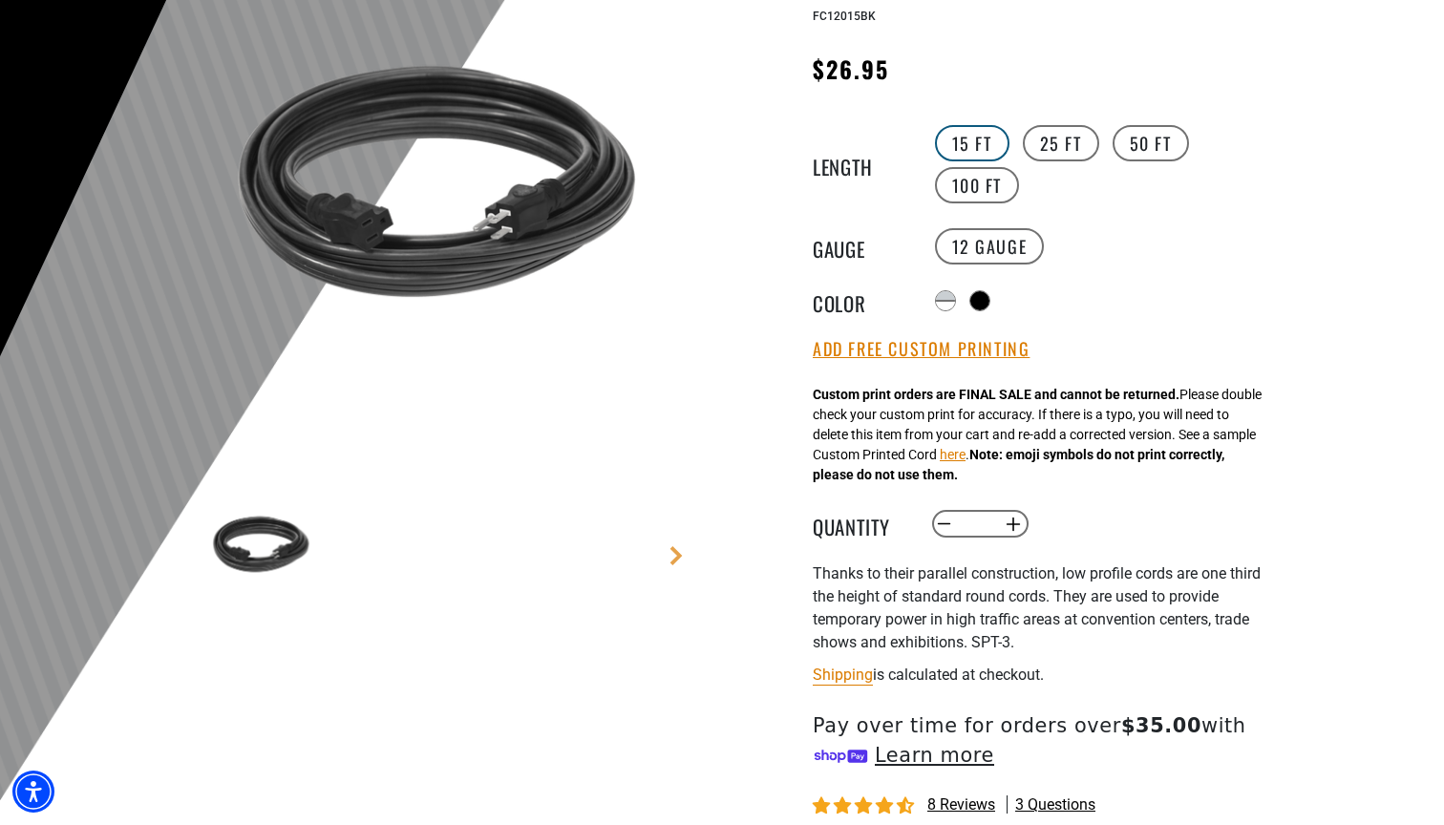
scroll to position [245, 0]
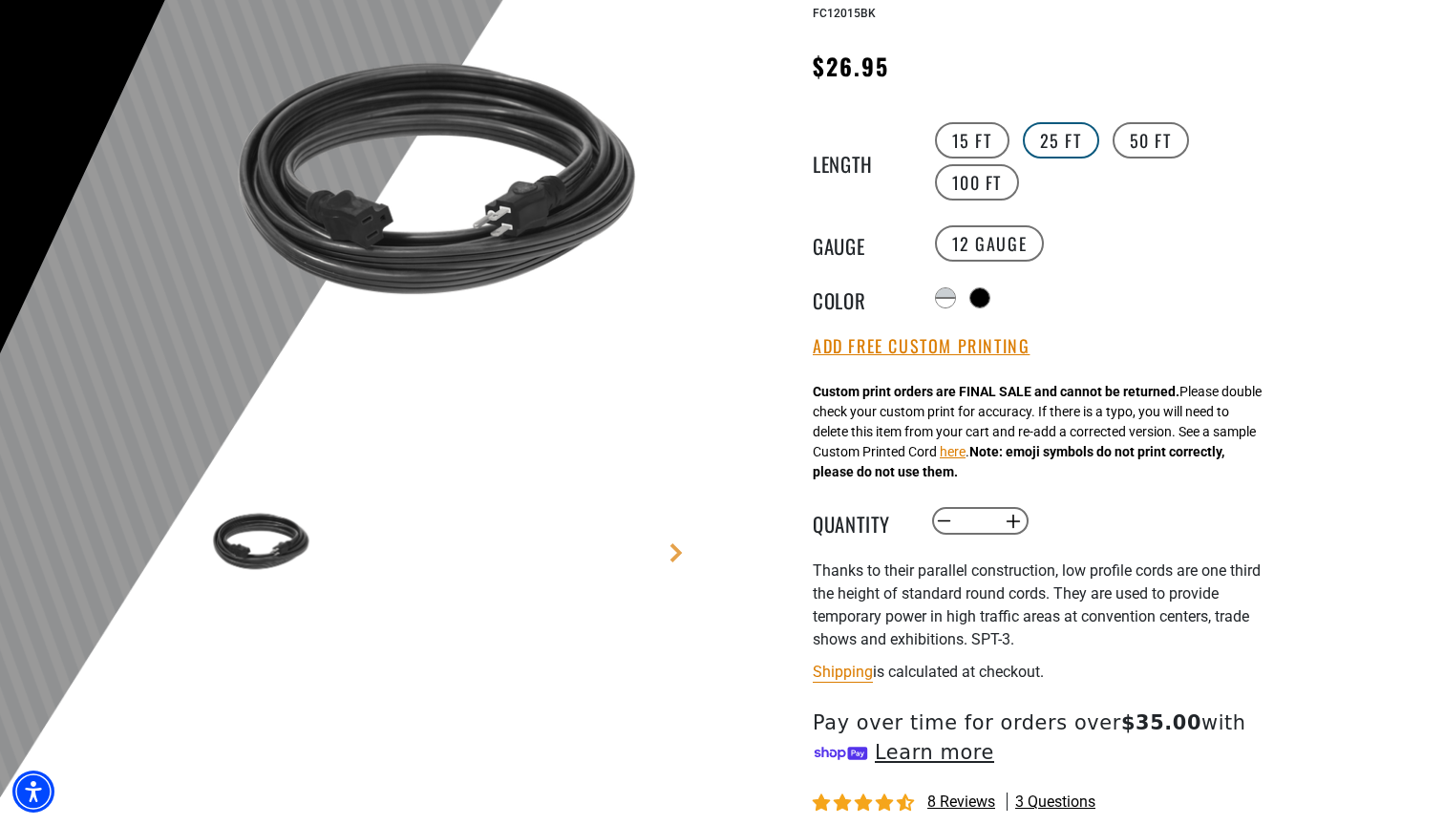
click at [1050, 136] on label "25 FT" at bounding box center [1061, 140] width 76 height 36
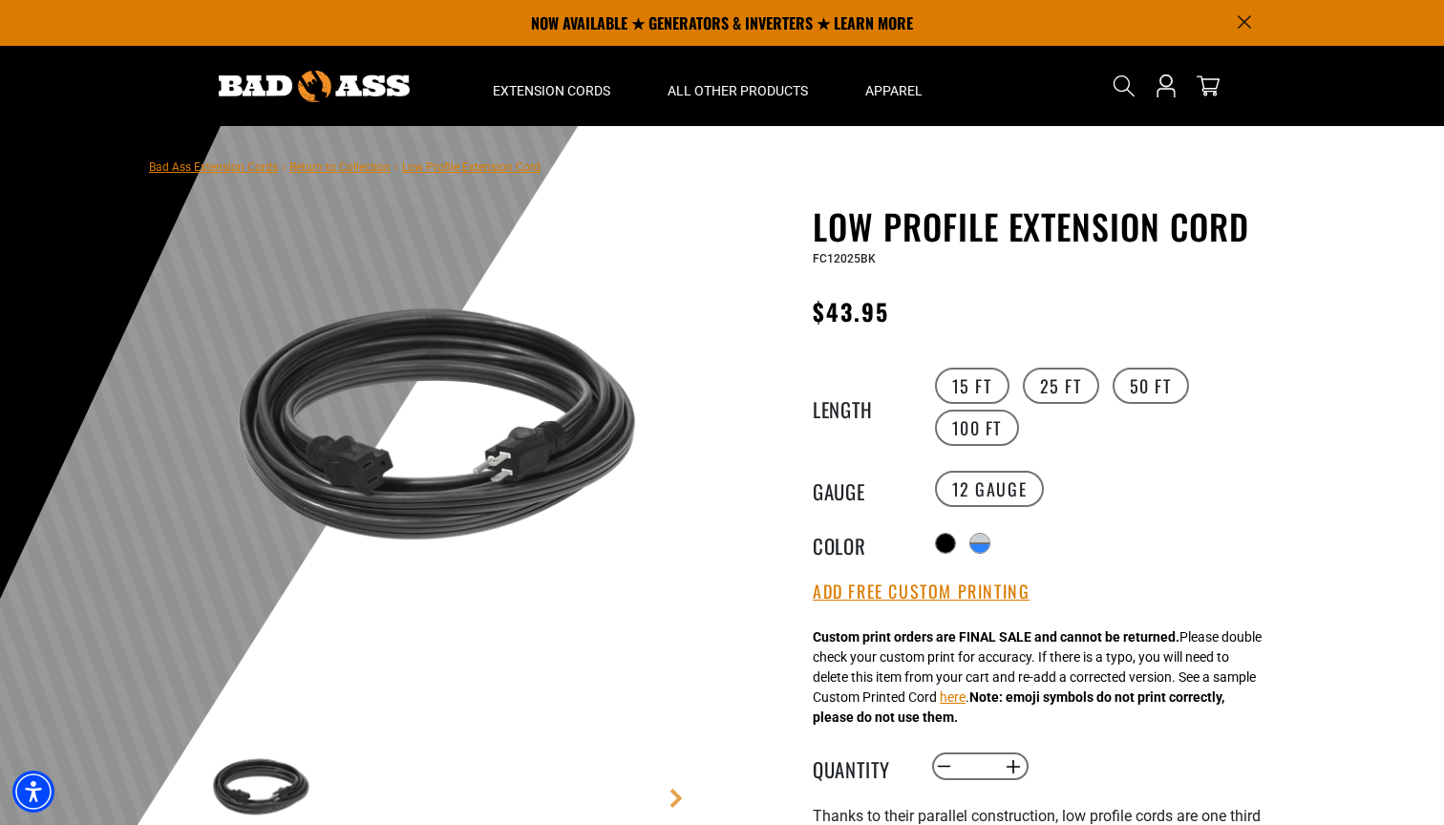
click at [521, 447] on img at bounding box center [435, 440] width 460 height 460
click at [269, 774] on img at bounding box center [260, 790] width 111 height 111
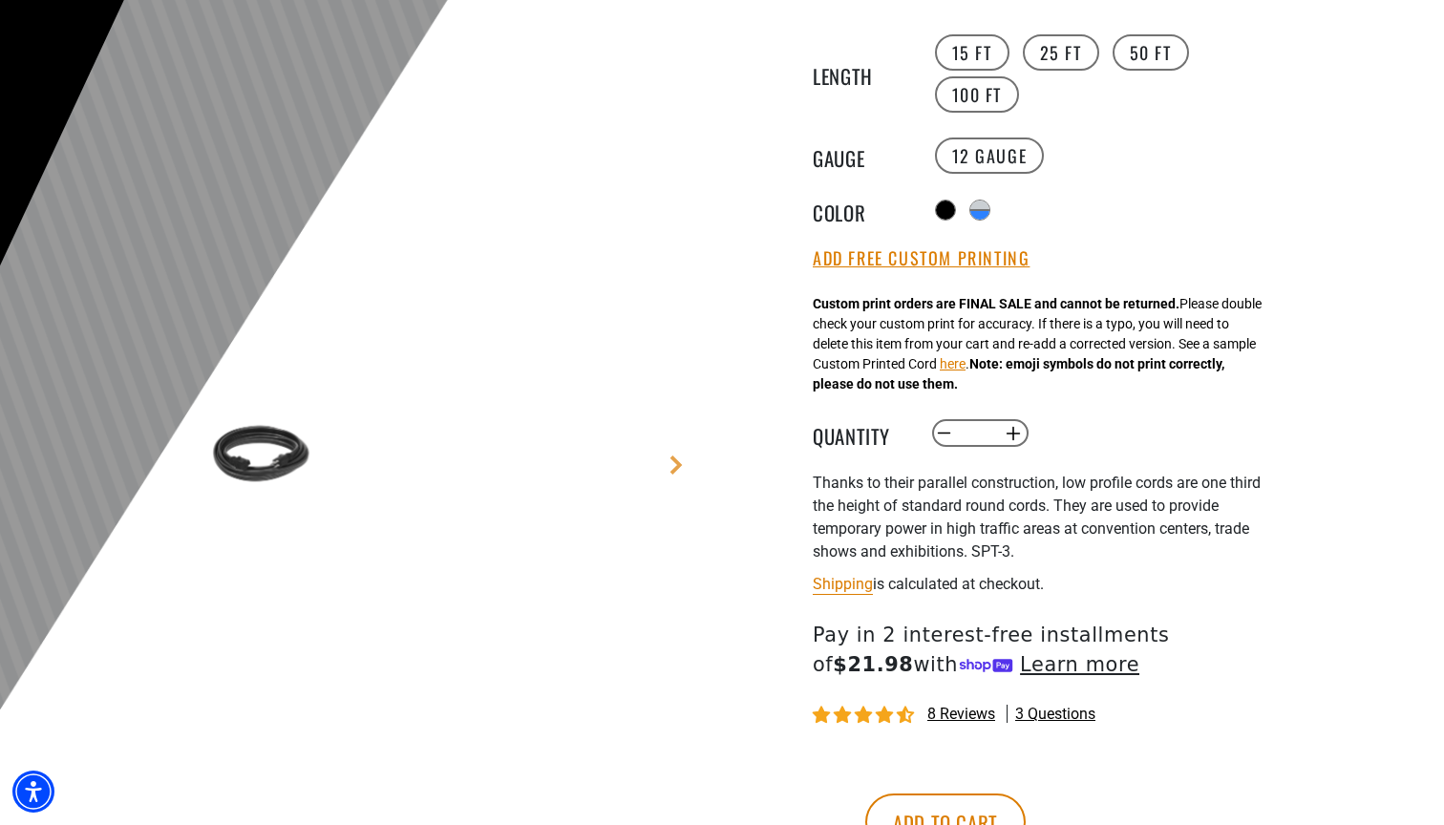
scroll to position [342, 0]
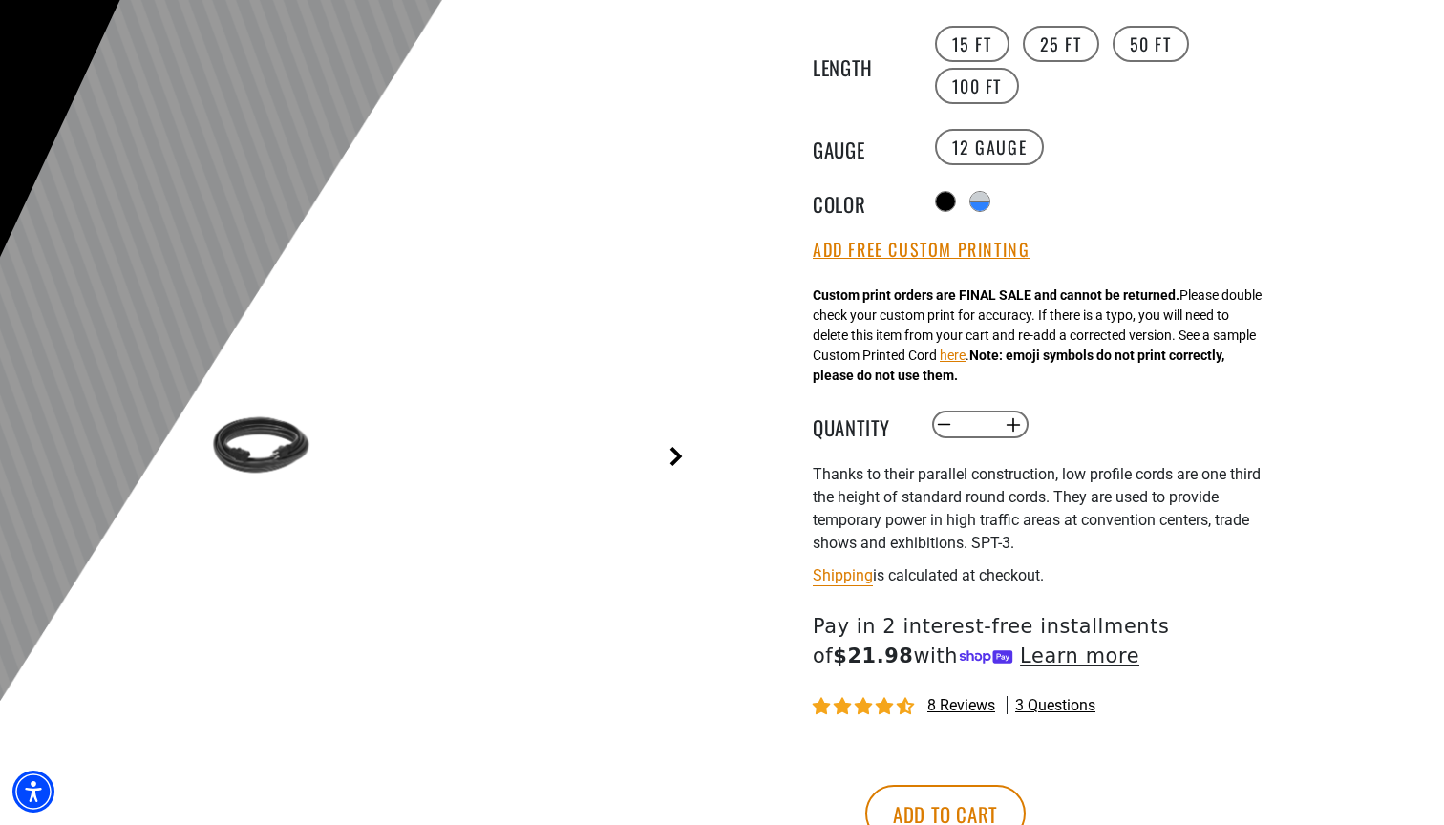
click at [676, 452] on link "Next" at bounding box center [675, 456] width 19 height 19
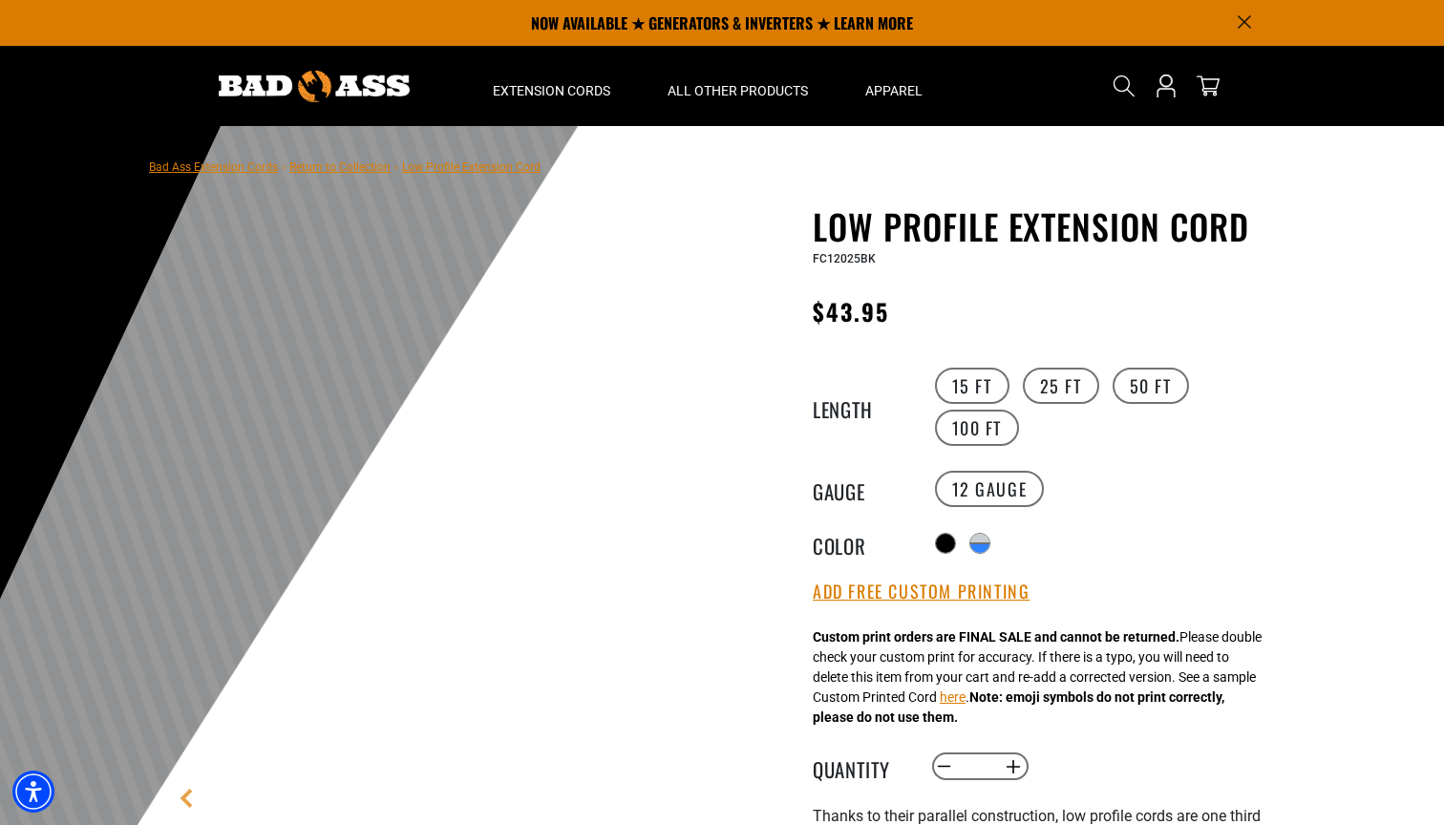
scroll to position [0, 0]
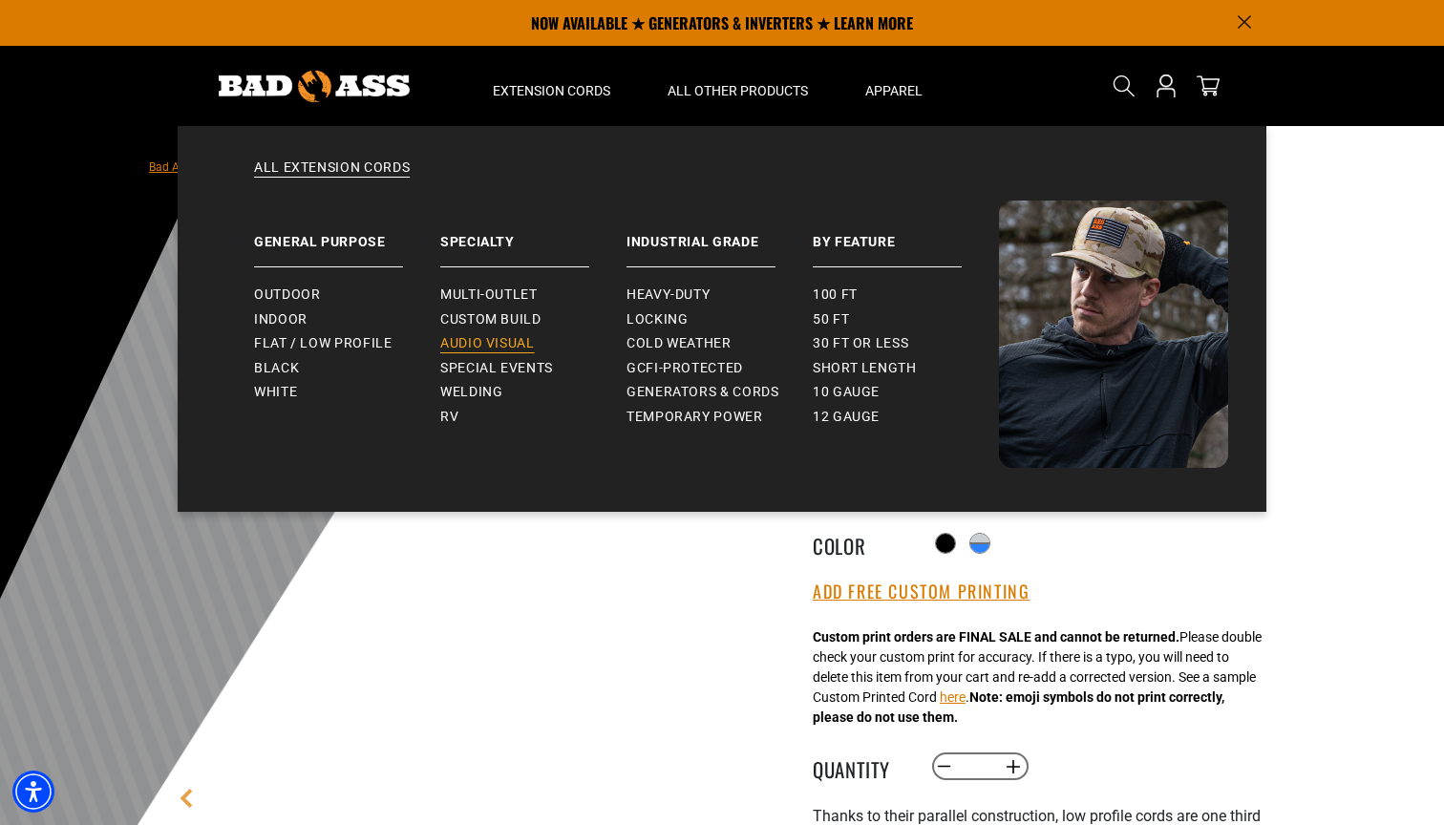
click at [447, 343] on span "Audio Visual" at bounding box center [487, 343] width 95 height 17
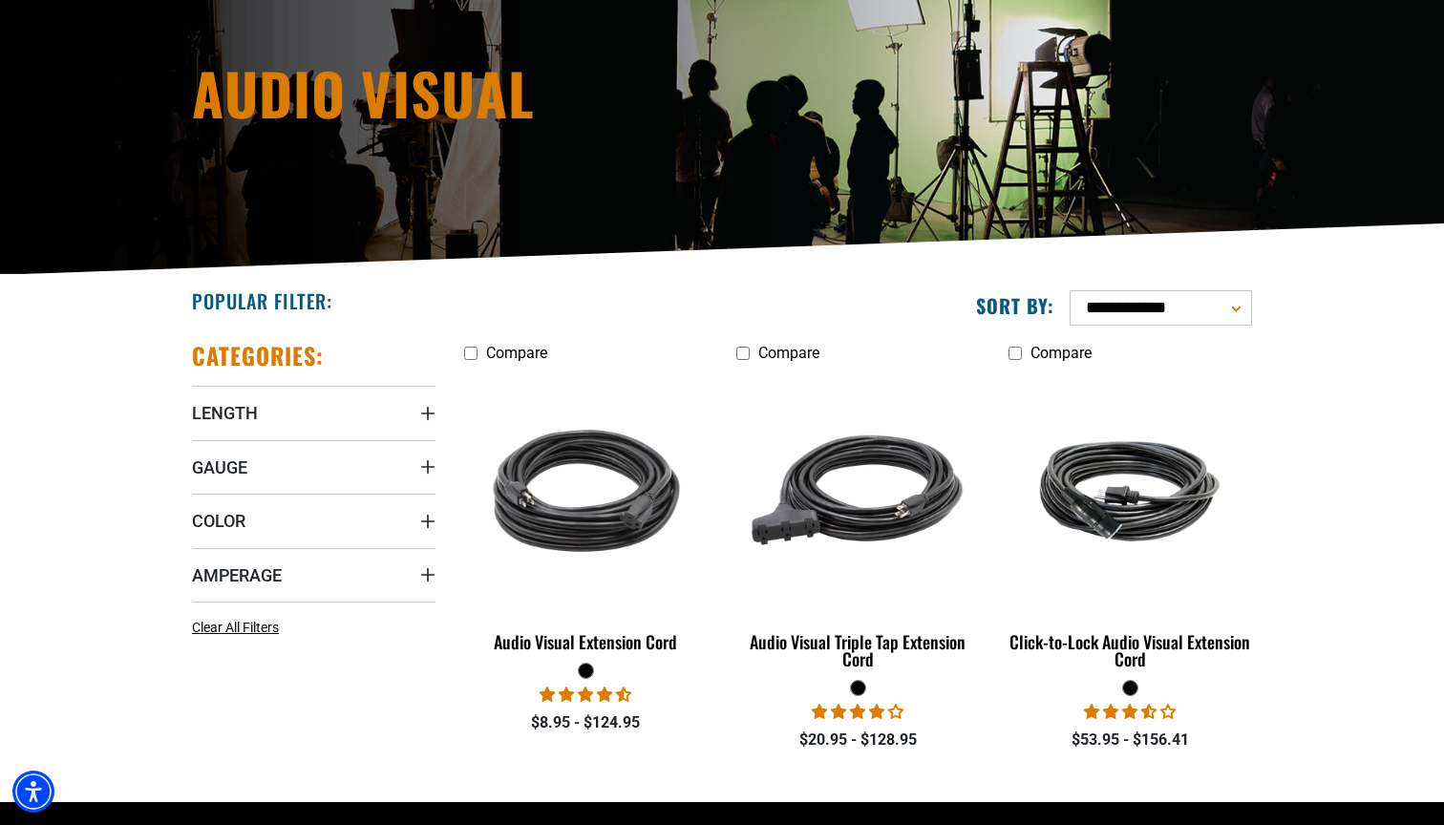
scroll to position [212, 0]
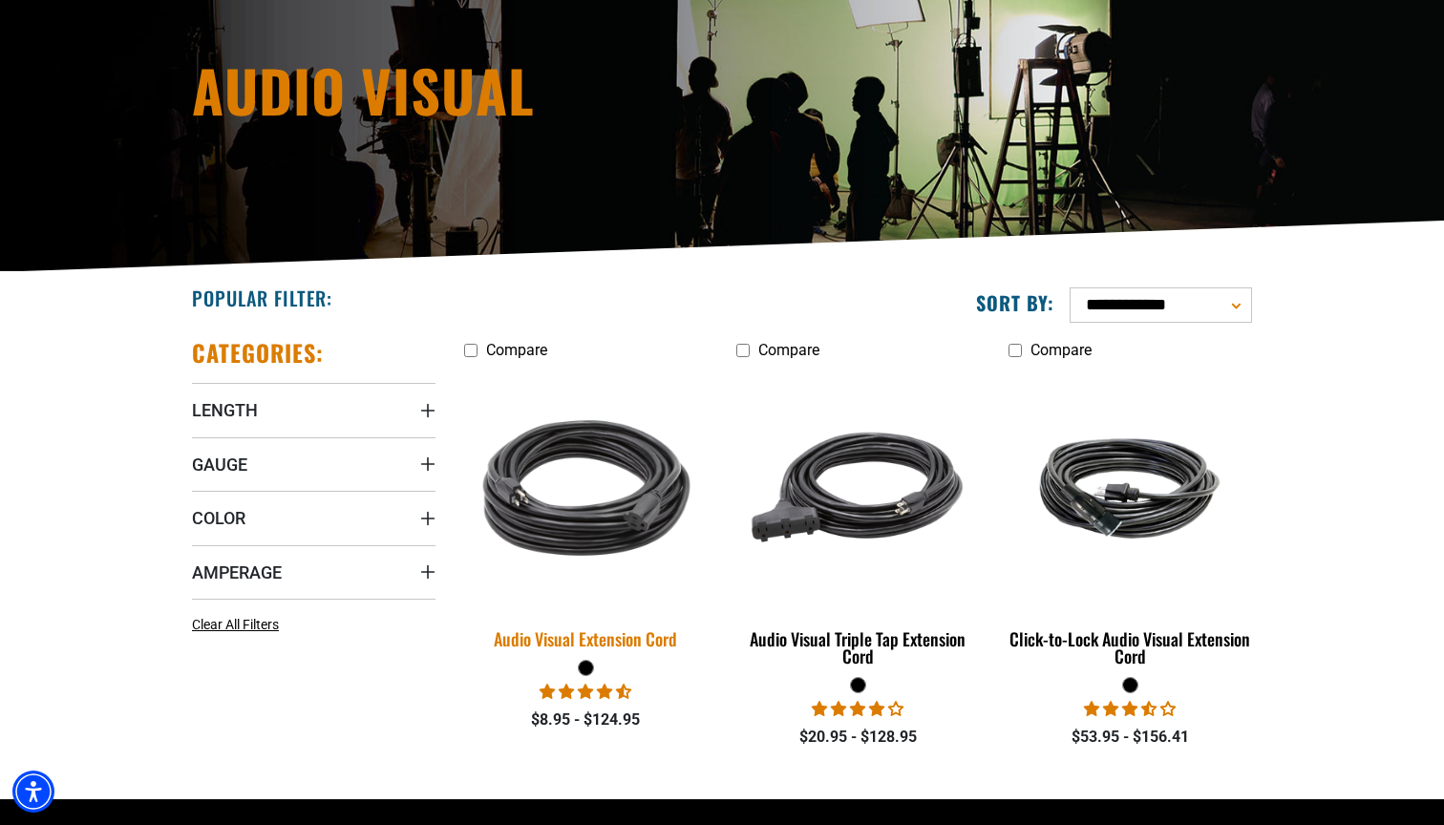
click at [597, 506] on img at bounding box center [586, 488] width 267 height 244
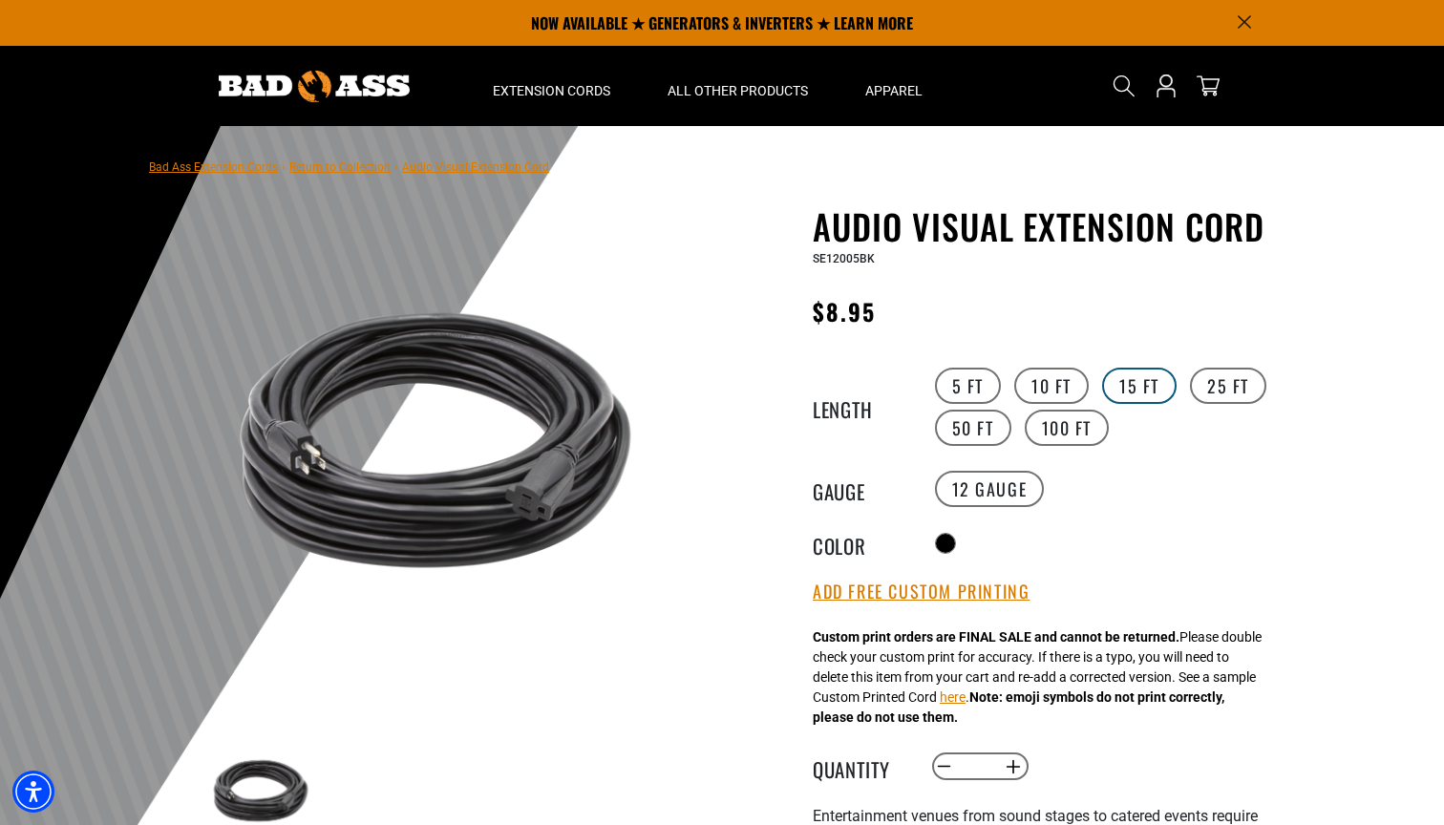
click at [1158, 393] on label "15 FT" at bounding box center [1139, 386] width 74 height 36
click at [1206, 388] on label "25 FT" at bounding box center [1228, 386] width 76 height 36
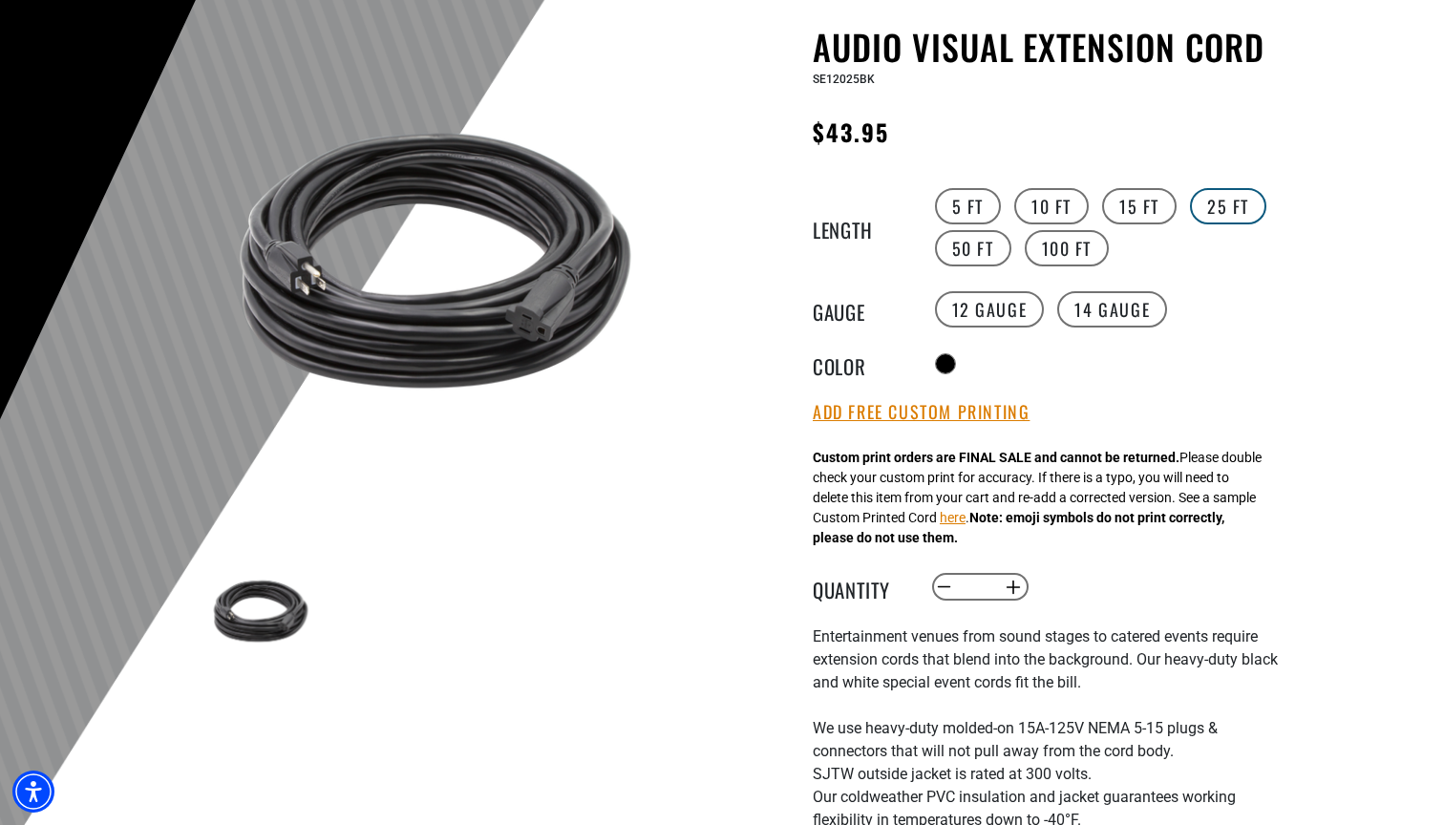
scroll to position [194, 0]
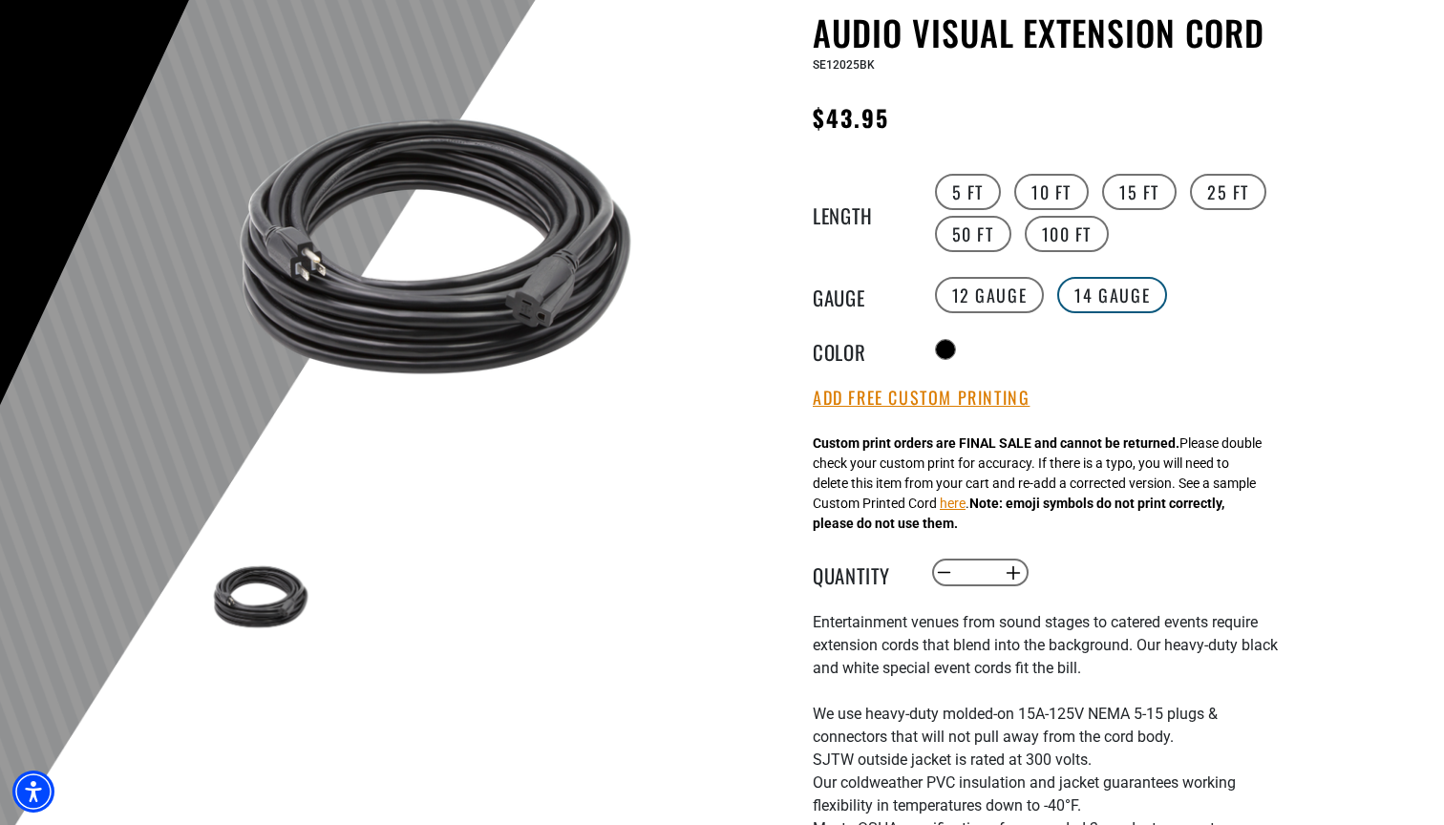
click at [1111, 298] on label "14 Gauge Translation missing: en.products.product.variant_sold_out_or_unavailab…" at bounding box center [1112, 295] width 110 height 36
click at [979, 294] on label "12 Gauge" at bounding box center [990, 295] width 110 height 36
